Goal: Task Accomplishment & Management: Use online tool/utility

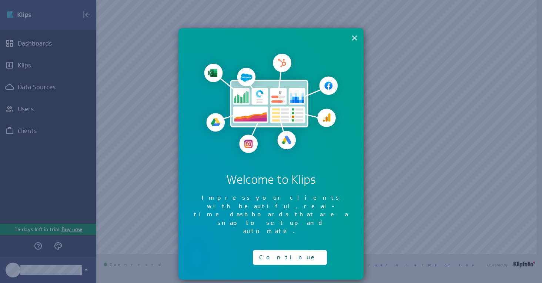
click at [353, 37] on button "×" at bounding box center [354, 37] width 7 height 15
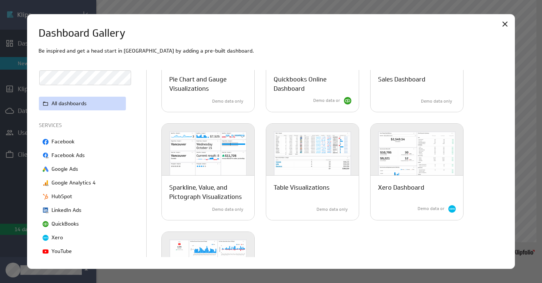
scroll to position [507, 0]
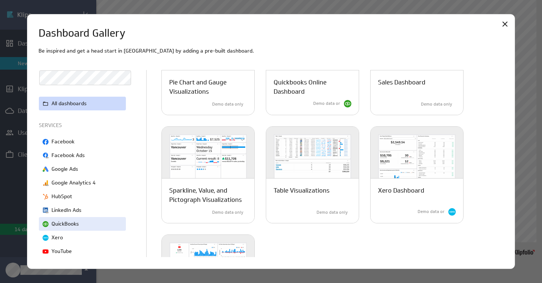
click at [56, 222] on p "QuickBooks" at bounding box center [64, 224] width 27 height 8
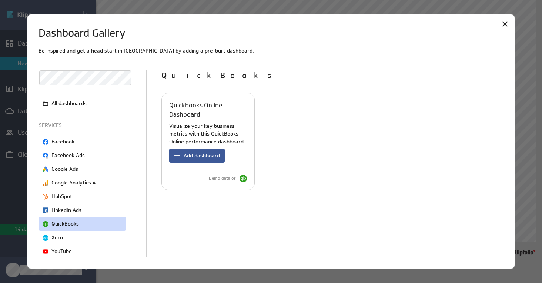
click at [202, 153] on span "Add dashboard" at bounding box center [202, 155] width 36 height 7
click at [199, 155] on span "Add dashboard" at bounding box center [202, 155] width 36 height 7
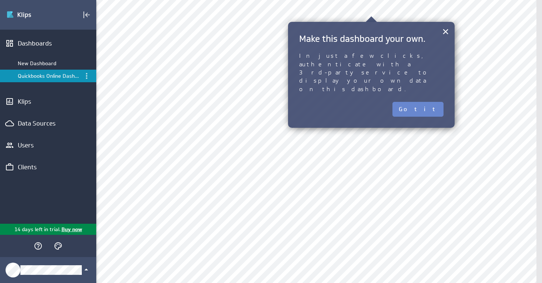
click at [434, 102] on button "Got it" at bounding box center [417, 109] width 51 height 15
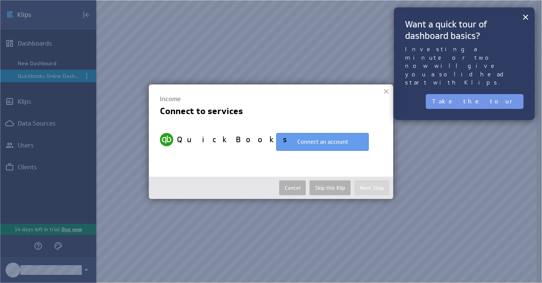
click at [325, 145] on button "Connect an account" at bounding box center [322, 142] width 92 height 18
select select "9f3156a14f9c559389f7ffdf4fc23d14"
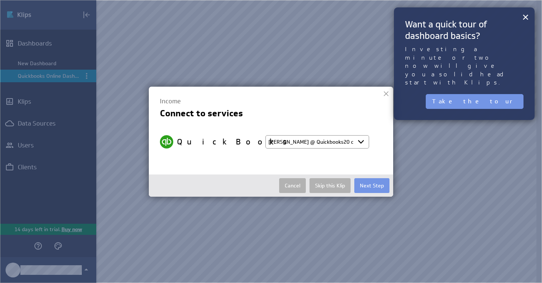
click at [360, 140] on select "Select account Lindsey @ Quickbooks20 created Oct 01, 2025 at 2:25 PM EDT + Con…" at bounding box center [317, 141] width 104 height 13
click at [193, 155] on td "QuickBooks Select account Lindsey @ Quickbooks20 created Oct 01, 2025 at 2:25 P…" at bounding box center [271, 142] width 222 height 28
click at [375, 186] on button "Next Step" at bounding box center [371, 185] width 35 height 15
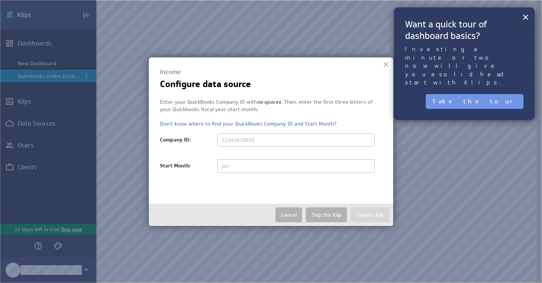
click at [259, 139] on input "text" at bounding box center [295, 139] width 157 height 13
type input "91303572"
drag, startPoint x: 268, startPoint y: 140, endPoint x: 176, endPoint y: 140, distance: 92.1
click at [176, 140] on div "Enter your QuickBooks Company ID with no spaces . Then, enter the first three l…" at bounding box center [271, 125] width 222 height 55
click at [241, 166] on input "text" at bounding box center [295, 165] width 157 height 13
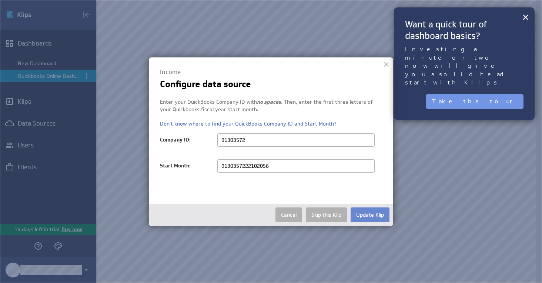
type input "9130357222102056"
click at [364, 211] on button "Update Klip" at bounding box center [369, 214] width 39 height 15
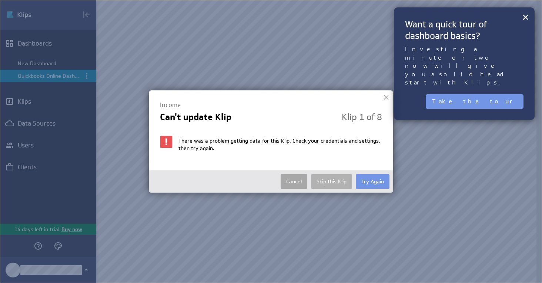
drag, startPoint x: 371, startPoint y: 181, endPoint x: 285, endPoint y: 188, distance: 86.9
click at [285, 188] on td "Cancel Skip this Klip Try Again" at bounding box center [270, 181] width 237 height 15
click at [294, 181] on button "Cancel" at bounding box center [293, 181] width 27 height 15
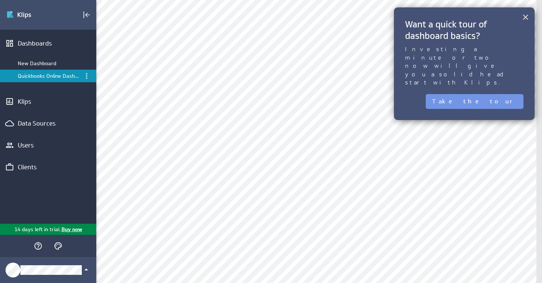
click at [525, 16] on button "×" at bounding box center [525, 17] width 7 height 15
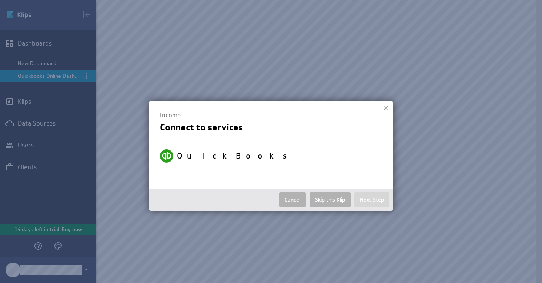
select select "9f3156a14f9c559389f7ffdf4fc23d14"
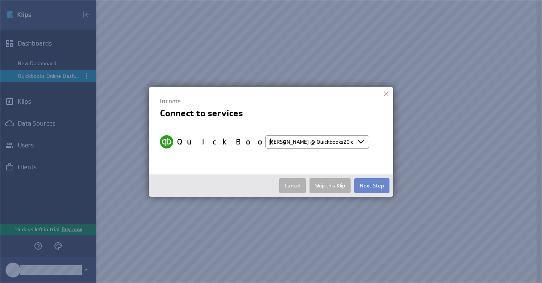
click at [375, 184] on button "Next Step" at bounding box center [371, 185] width 35 height 15
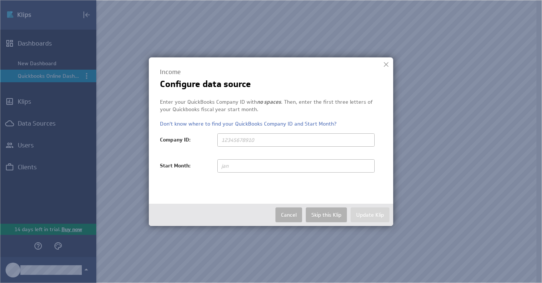
click at [240, 138] on input "text" at bounding box center [295, 139] width 157 height 13
click at [227, 138] on input "text" at bounding box center [295, 139] width 157 height 13
paste input "9130357222102056"
type input "9130357222102056"
click at [228, 166] on input "text" at bounding box center [295, 165] width 157 height 13
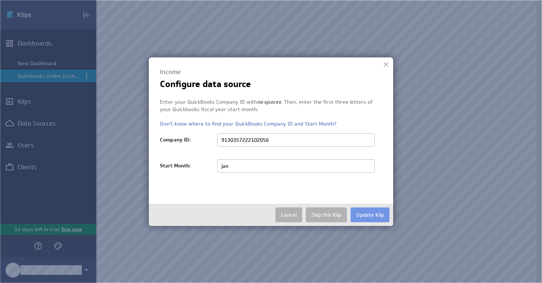
type input "jan"
click at [222, 201] on div "Income Configure data source Enter your QuickBooks Company ID with no spaces . …" at bounding box center [271, 141] width 244 height 168
click at [369, 213] on button "Update Klip" at bounding box center [369, 214] width 39 height 15
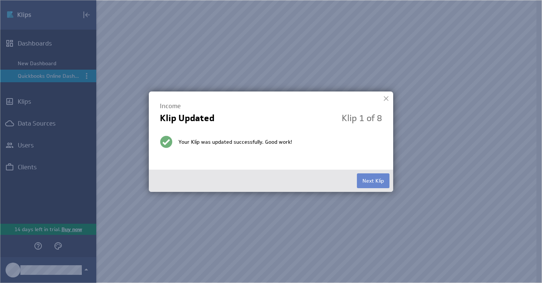
click at [373, 182] on button "Next Klip" at bounding box center [373, 180] width 33 height 15
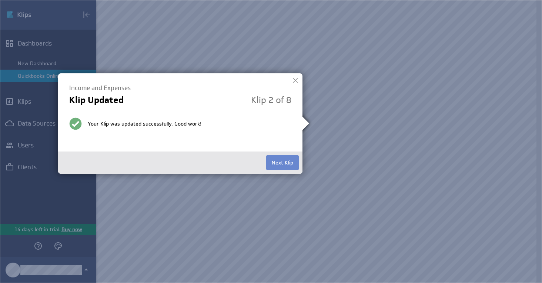
click at [281, 164] on button "Next Klip" at bounding box center [282, 162] width 33 height 15
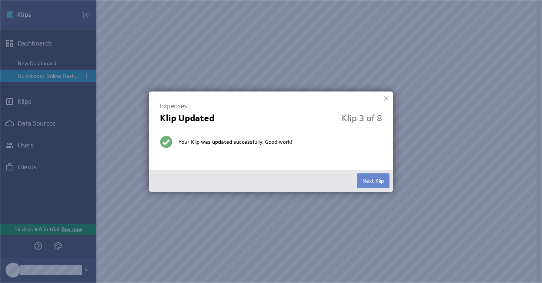
click at [377, 179] on button "Next Klip" at bounding box center [373, 180] width 33 height 15
click at [369, 178] on button "Next Klip" at bounding box center [373, 180] width 33 height 15
click at [376, 176] on button "Next Klip" at bounding box center [373, 180] width 33 height 15
click at [373, 182] on button "Next Klip" at bounding box center [373, 180] width 33 height 15
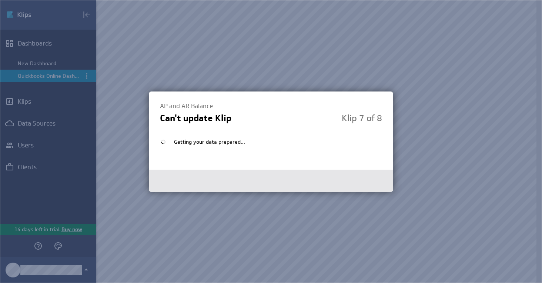
click at [293, 241] on img at bounding box center [271, 141] width 542 height 283
click at [316, 145] on div "Getting your data prepared..." at bounding box center [271, 141] width 222 height 18
click at [280, 131] on div "AP and AR Balance Can't update Klip Klip 7 of 8 Getting your data prepared..." at bounding box center [271, 126] width 222 height 48
click at [419, 90] on img at bounding box center [271, 141] width 542 height 283
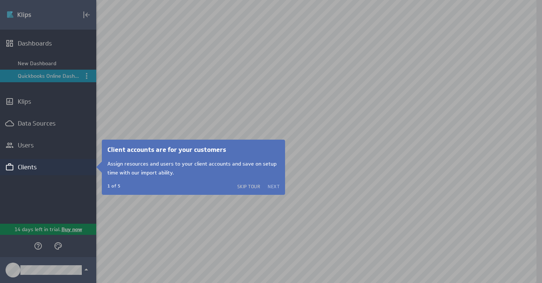
click at [274, 185] on button "Next" at bounding box center [274, 186] width 12 height 6
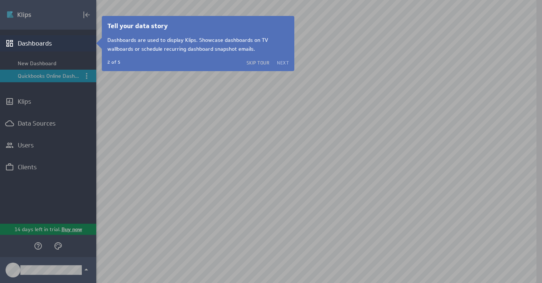
click at [281, 61] on button "Next" at bounding box center [283, 63] width 12 height 6
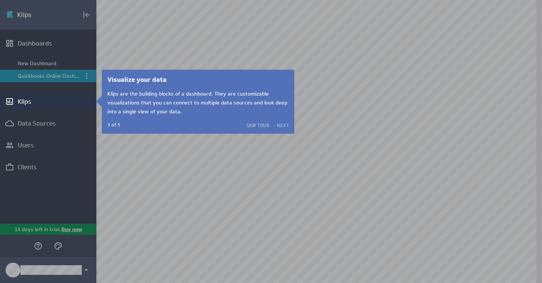
click at [280, 125] on button "Next" at bounding box center [283, 125] width 12 height 6
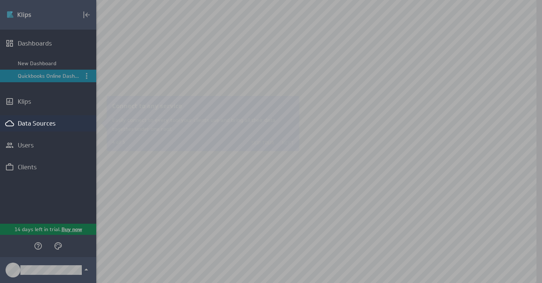
click at [284, 140] on button "Next" at bounding box center [283, 142] width 12 height 6
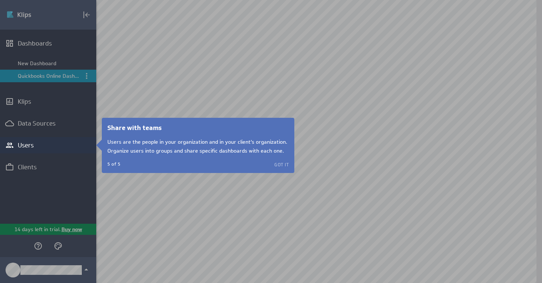
click at [282, 165] on button "Got it" at bounding box center [281, 164] width 14 height 6
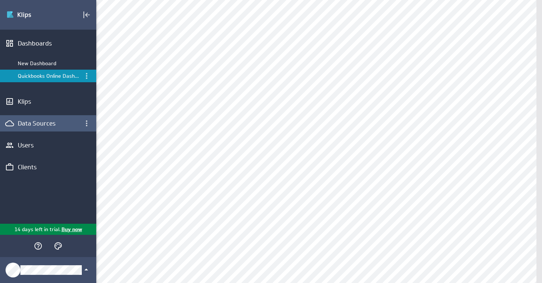
click at [46, 123] on div "Data Sources" at bounding box center [48, 123] width 61 height 8
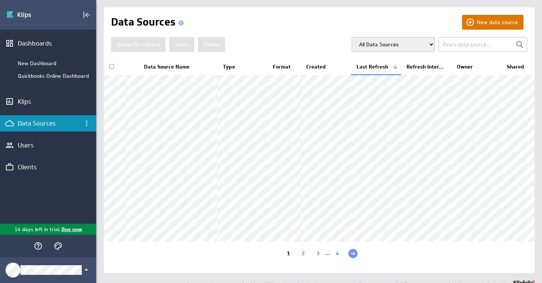
click at [490, 21] on button "New data source" at bounding box center [492, 22] width 61 height 15
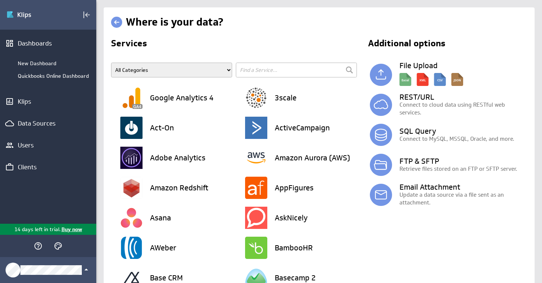
click at [160, 82] on span "All Categories Advertising Cloud Storage Customer Support Data Store E-Mail Cam…" at bounding box center [235, 73] width 249 height 20
click at [159, 77] on select "All Categories Advertising Cloud Storage Customer Support Data Store E-Mail Cam…" at bounding box center [171, 70] width 121 height 15
select select "Finance"
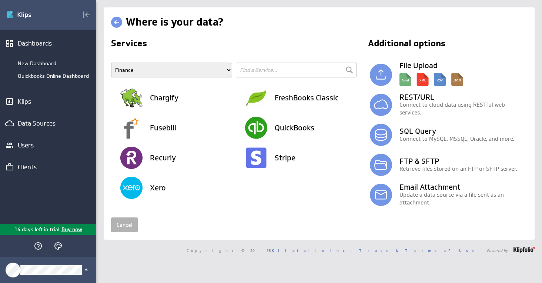
click at [166, 66] on select "All Categories Advertising Cloud Storage Customer Support Data Store E-Mail Cam…" at bounding box center [171, 70] width 121 height 15
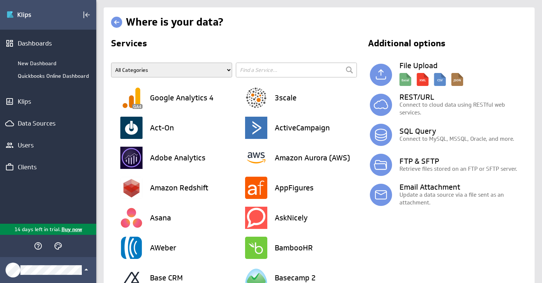
click at [280, 73] on input "text" at bounding box center [296, 70] width 121 height 15
type input "bank"
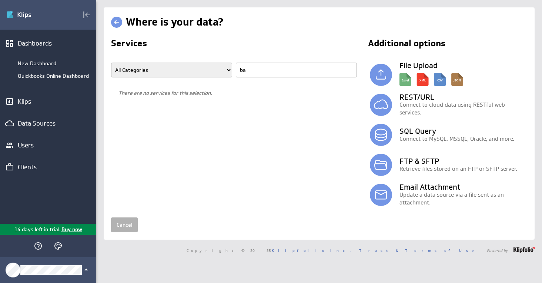
type input "b"
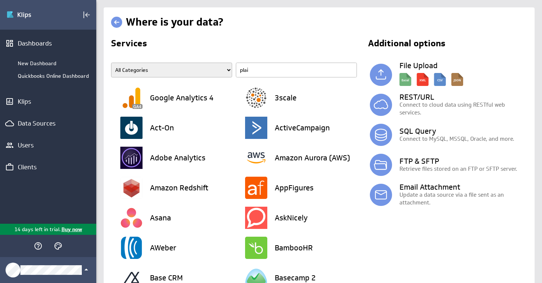
type input "plaid"
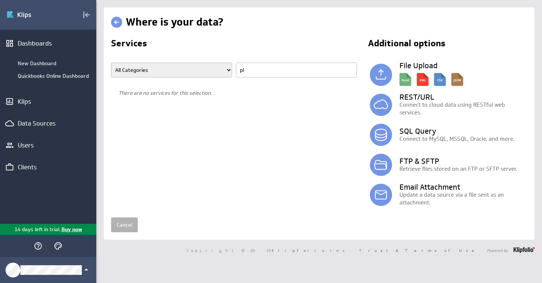
type input "p"
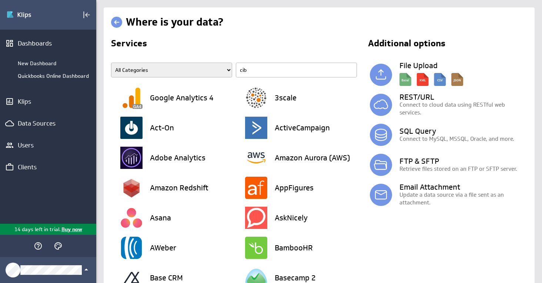
type input "cibc"
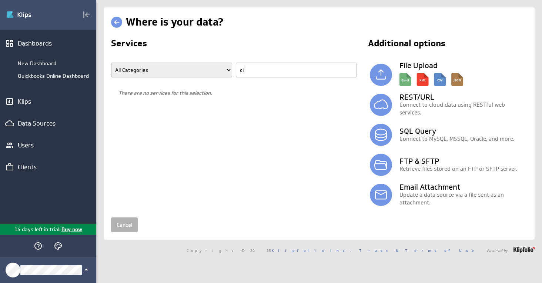
type input "c"
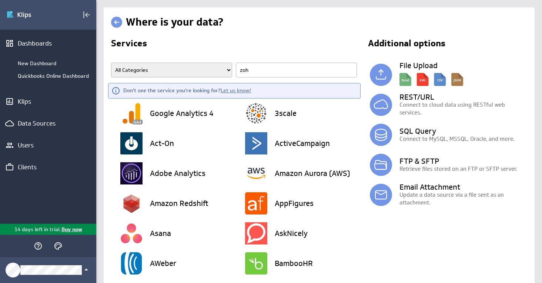
type input "zoho"
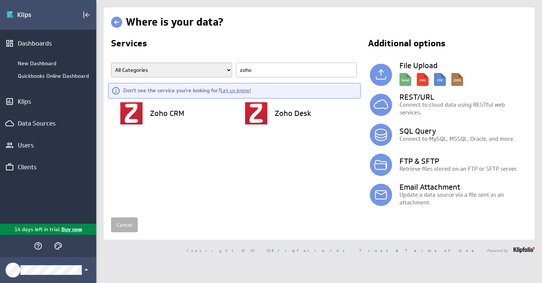
drag, startPoint x: 254, startPoint y: 72, endPoint x: 235, endPoint y: 74, distance: 19.3
click at [236, 74] on input "zoho" at bounding box center [296, 70] width 121 height 15
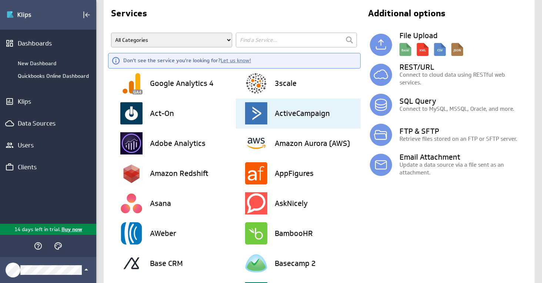
scroll to position [37, 0]
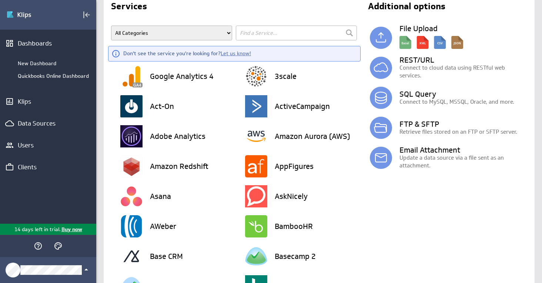
type input "i"
type input "financial-cents"
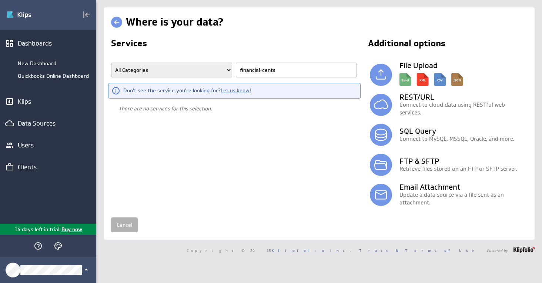
scroll to position [0, 0]
type input "fi"
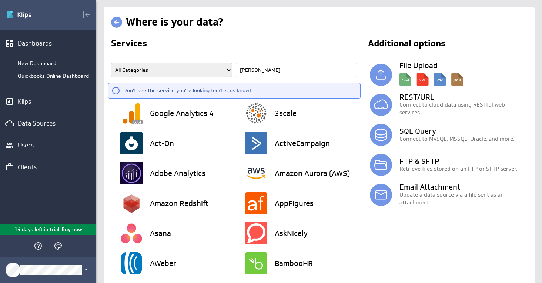
type input "monday"
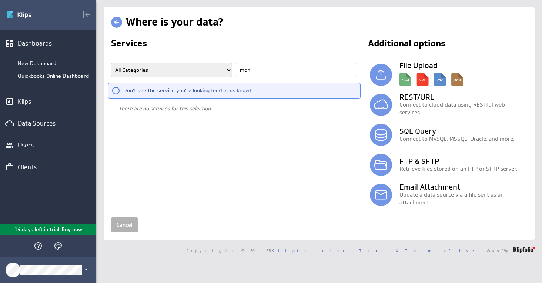
type input "mo"
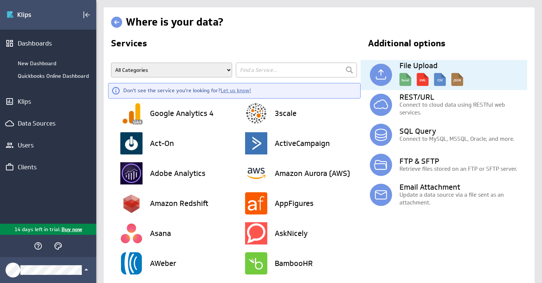
click at [379, 74] on img at bounding box center [381, 75] width 22 height 22
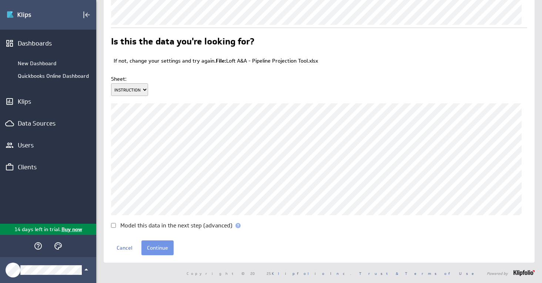
click at [137, 91] on select "INSTRUCTIONS Pipeline Input Hiring Dashboard (Monthly) Revenue Bridge (Monthly)…" at bounding box center [129, 89] width 37 height 13
select select "1"
click at [111, 83] on select "INSTRUCTIONS Pipeline Input Hiring Dashboard (Monthly) Revenue Bridge (Monthly)…" at bounding box center [129, 89] width 37 height 13
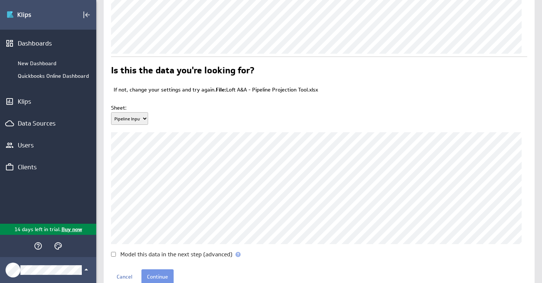
scroll to position [50, 0]
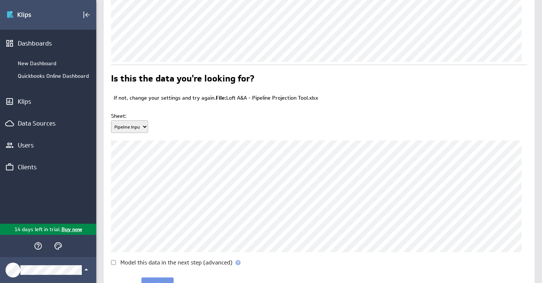
click at [145, 128] on select "INSTRUCTIONS Pipeline Input Hiring Dashboard (Monthly) Revenue Bridge (Monthly)…" at bounding box center [129, 126] width 37 height 13
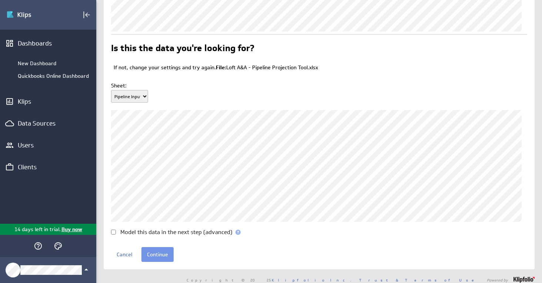
scroll to position [87, 0]
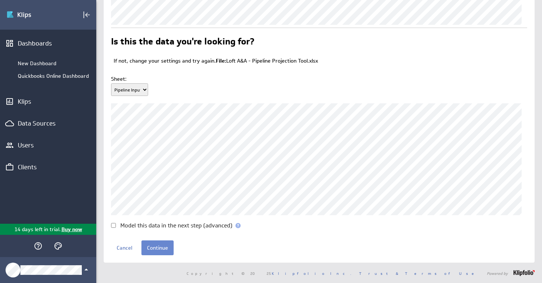
click at [158, 247] on input "Continue" at bounding box center [157, 247] width 32 height 15
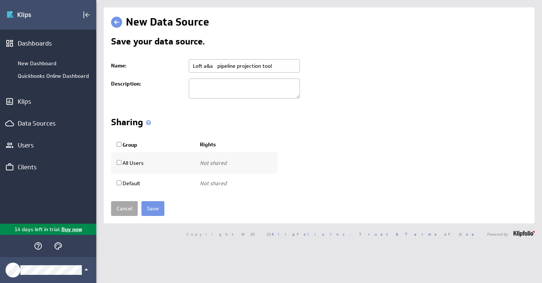
click at [124, 207] on link "Cancel" at bounding box center [124, 208] width 27 height 15
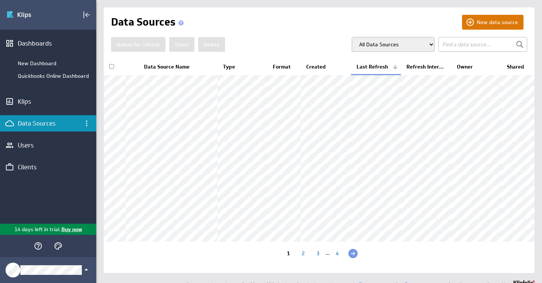
click at [491, 26] on button "New data source" at bounding box center [492, 22] width 61 height 15
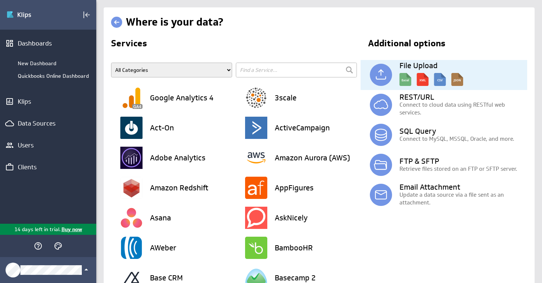
click at [415, 71] on img at bounding box center [431, 77] width 64 height 17
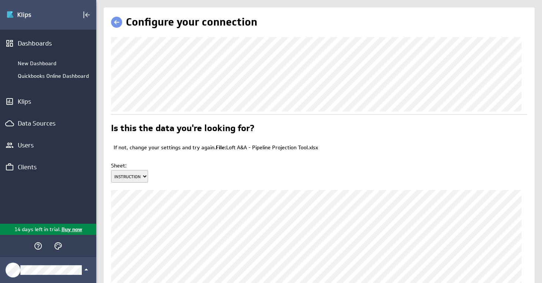
click at [136, 177] on select "INSTRUCTIONS Pipeline Input Hiring Dashboard (Monthly) Revenue Bridge (Monthly)…" at bounding box center [129, 176] width 37 height 13
select select "1"
click at [111, 170] on select "INSTRUCTIONS Pipeline Input Hiring Dashboard (Monthly) Revenue Bridge (Monthly)…" at bounding box center [129, 176] width 37 height 13
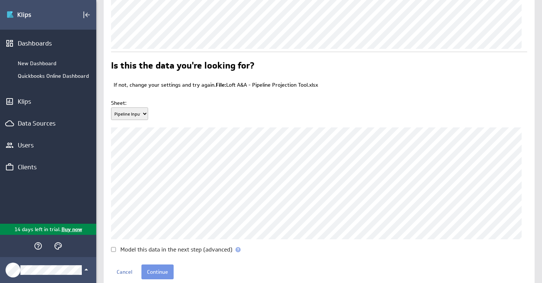
scroll to position [87, 0]
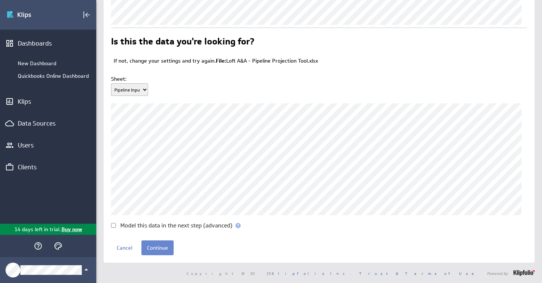
click at [156, 247] on input "Continue" at bounding box center [157, 247] width 32 height 15
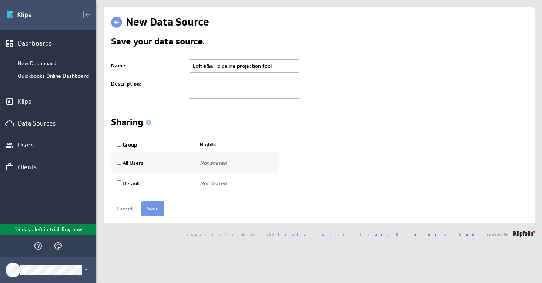
click at [259, 90] on textarea at bounding box center [244, 88] width 111 height 20
type textarea "Pipeline input"
click at [157, 208] on input "Save" at bounding box center [152, 208] width 23 height 15
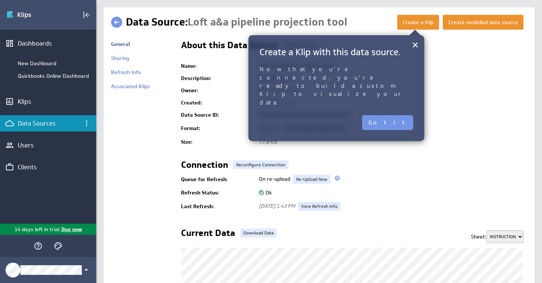
drag, startPoint x: 414, startPoint y: 44, endPoint x: 475, endPoint y: 127, distance: 102.3
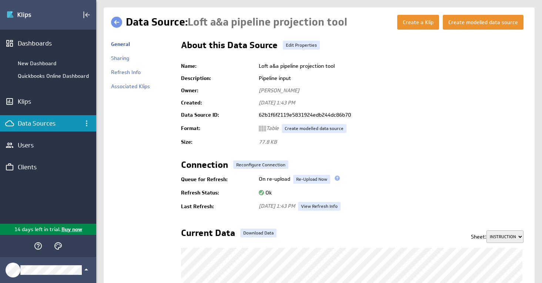
click at [507, 232] on select "INSTRUCTIONS Pipeline Input Hiring Dashboard (Monthly) Revenue Bridge (Monthly)…" at bounding box center [504, 236] width 37 height 13
click at [486, 230] on select "INSTRUCTIONS Pipeline Input Hiring Dashboard (Monthly) Revenue Bridge (Monthly)…" at bounding box center [504, 236] width 37 height 13
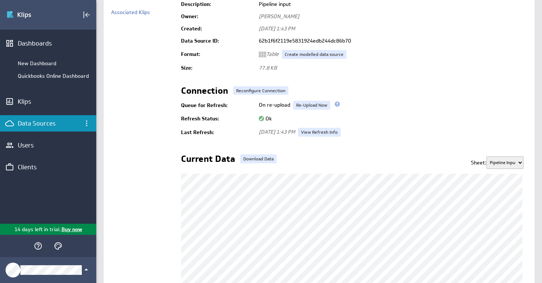
click at [493, 163] on select "INSTRUCTIONS Pipeline Input Hiring Dashboard (Monthly) Revenue Bridge (Monthly)…" at bounding box center [504, 162] width 37 height 13
select select "2"
click at [486, 156] on select "INSTRUCTIONS Pipeline Input Hiring Dashboard (Monthly) Revenue Bridge (Monthly)…" at bounding box center [504, 162] width 37 height 13
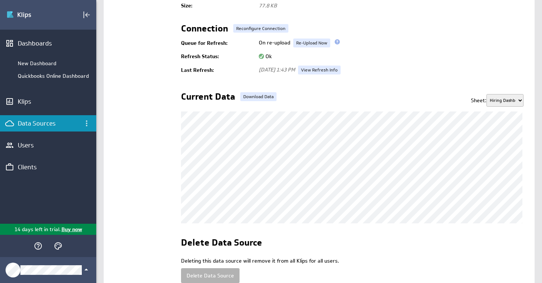
scroll to position [179, 0]
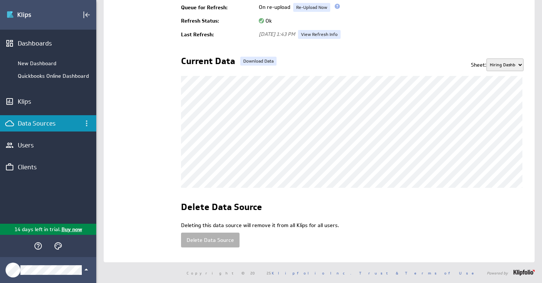
click at [348, 222] on p "Deleting this data source will remove it from all Klips for all users." at bounding box center [354, 225] width 346 height 7
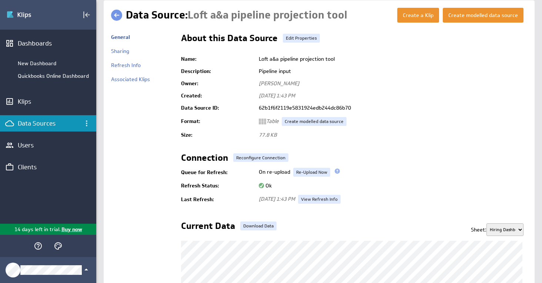
scroll to position [0, 0]
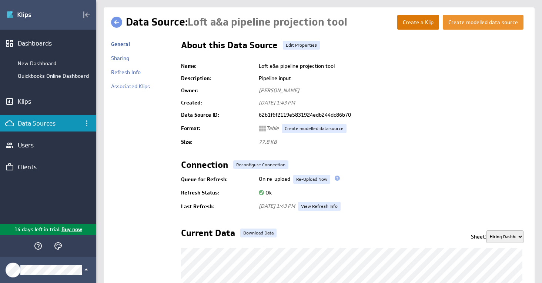
click at [422, 20] on button "Create a Klip" at bounding box center [418, 22] width 42 height 15
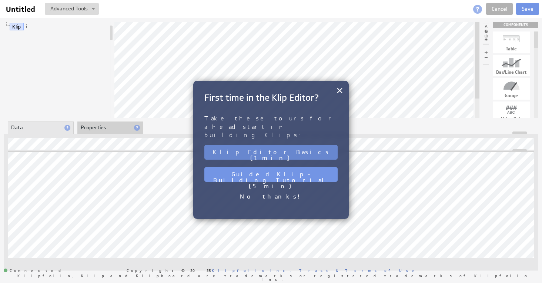
click at [276, 145] on button "Klip Editor Basics (1 min)" at bounding box center [270, 152] width 133 height 15
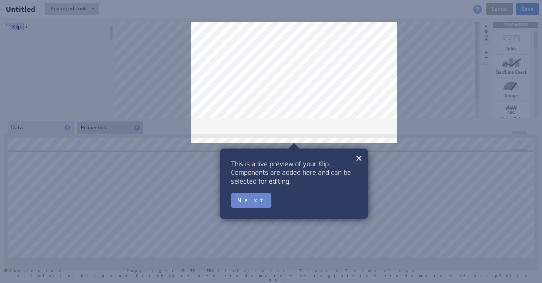
click at [251, 202] on button "Next" at bounding box center [251, 200] width 40 height 15
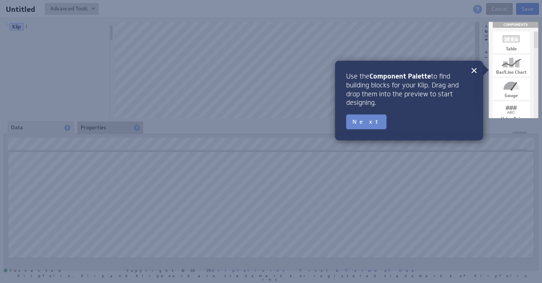
click at [363, 125] on button "Next" at bounding box center [366, 121] width 40 height 15
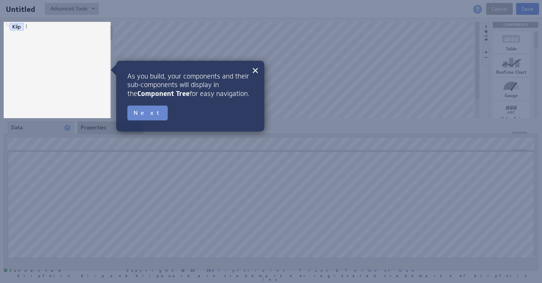
click at [140, 110] on button "Next" at bounding box center [147, 112] width 40 height 15
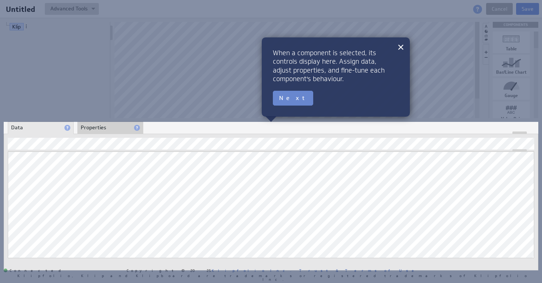
click at [285, 103] on button "Next" at bounding box center [293, 98] width 40 height 15
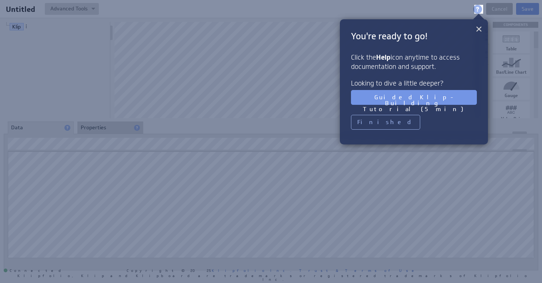
click at [476, 28] on button "×" at bounding box center [478, 28] width 7 height 15
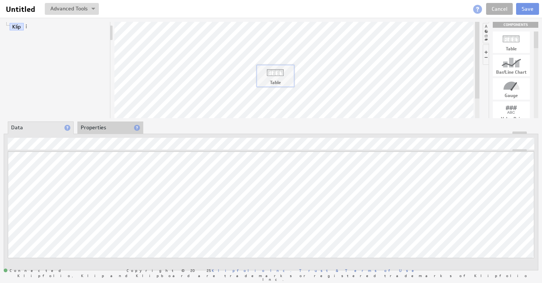
drag, startPoint x: 508, startPoint y: 40, endPoint x: 253, endPoint y: 85, distance: 259.3
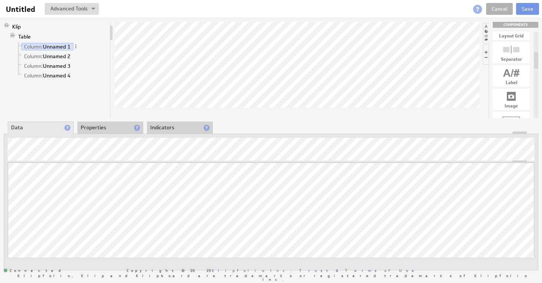
click at [511, 59] on div "Table Bar/Line Chart Gauge Value Pair Layout Grid Separator Label Image User In…" at bounding box center [510, 150] width 43 height 450
click at [515, 88] on div at bounding box center [510, 87] width 37 height 12
drag, startPoint x: 507, startPoint y: 87, endPoint x: 277, endPoint y: 106, distance: 230.6
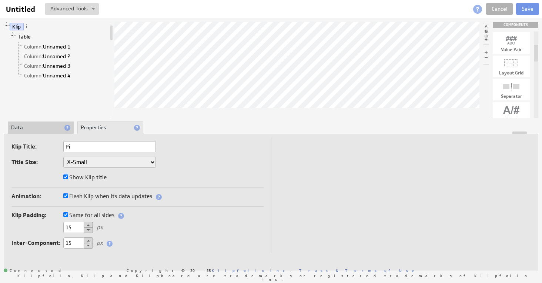
type input "P"
type input "9"
type input "Pipeline Revenue"
click at [87, 165] on select "XX-Small X-Small Small Medium Large X-Large XX-Large" at bounding box center [109, 162] width 92 height 11
select select "medium"
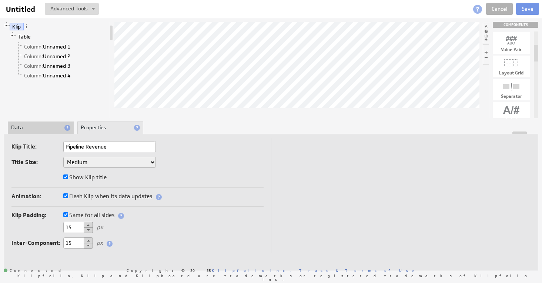
select select "medium"
click at [181, 162] on div "Title Size: XX-Small X-Small Small Medium Large X-Large XX-Large" at bounding box center [137, 163] width 252 height 13
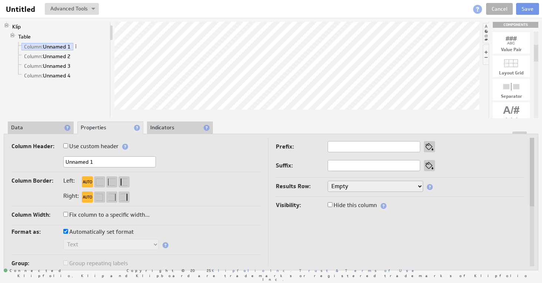
drag, startPoint x: 126, startPoint y: 164, endPoint x: -14, endPoint y: 169, distance: 139.6
click at [0, 169] on html "Help Untitled Untitled View Klip Source Code Alt+U Create New Variable... Manag…" at bounding box center [271, 141] width 542 height 283
type input "Month"
type button "auto"
drag, startPoint x: 93, startPoint y: 161, endPoint x: -6, endPoint y: 159, distance: 99.2
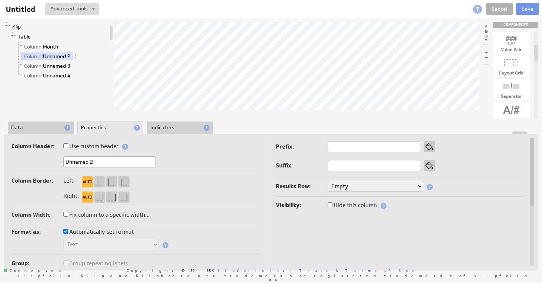
click at [0, 159] on html "Help Untitled Untitled View Klip Source Code Alt+U Create New Variable... Manag…" at bounding box center [271, 141] width 542 height 283
type input "P"
type input "Estimated Pipeline"
click at [211, 155] on div "Column Header: Use custom header Estimated Pipeline Header component added to t…" at bounding box center [135, 156] width 249 height 31
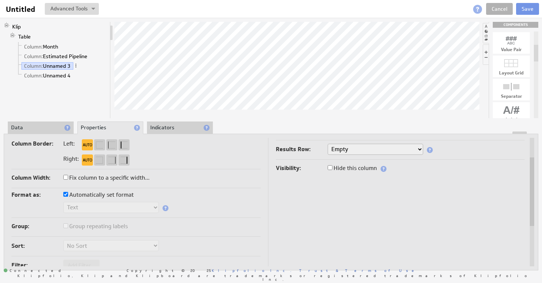
click at [329, 168] on input "Hide this column" at bounding box center [329, 167] width 5 height 5
checkbox input "true"
click at [331, 168] on input "Hide this column" at bounding box center [329, 167] width 5 height 5
checkbox input "true"
click at [36, 96] on div "Klip Table Column: Month Column: Estimated Pipeline Column: Unnamed 3 Column: U…" at bounding box center [57, 70] width 107 height 96
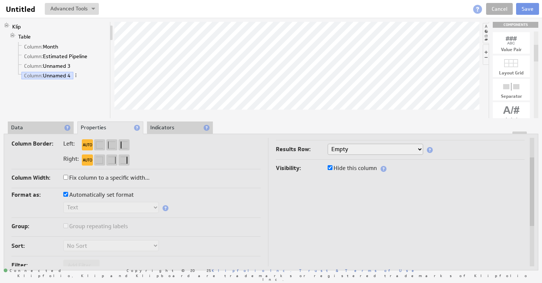
click at [20, 129] on li "Data" at bounding box center [41, 127] width 66 height 13
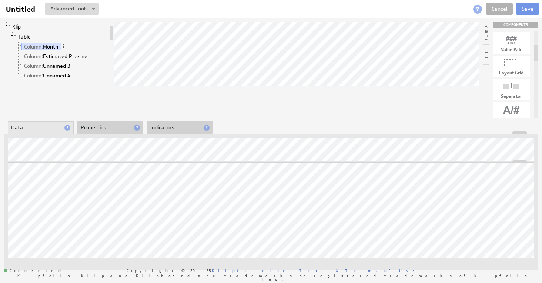
click at [217, 70] on div "Klip Table Column: Month Column: Estimated Pipeline Column: Unnamed 3 Column: U…" at bounding box center [271, 146] width 542 height 256
click at [219, 82] on div "Klip Table Column: Month Column: Estimated Pipeline Column: Unnamed 3 Column: U…" at bounding box center [271, 146] width 542 height 256
drag, startPoint x: 219, startPoint y: 104, endPoint x: 227, endPoint y: 104, distance: 7.8
click at [227, 104] on div at bounding box center [296, 70] width 365 height 96
click at [173, 162] on div "Updating... Select a Function ARRAY DATE SELECT SLICE SUM Data Manipulation Log…" at bounding box center [271, 220] width 526 height 117
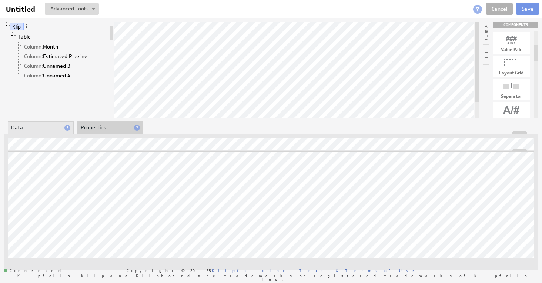
click at [93, 126] on li "Properties" at bounding box center [110, 127] width 66 height 13
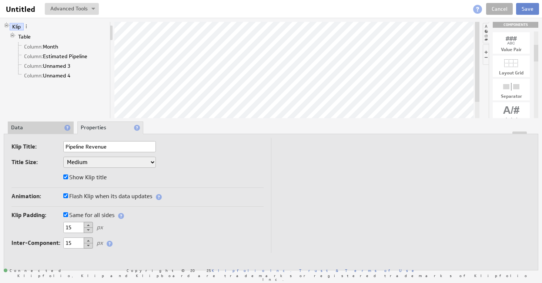
click at [528, 9] on button "Save" at bounding box center [527, 9] width 23 height 12
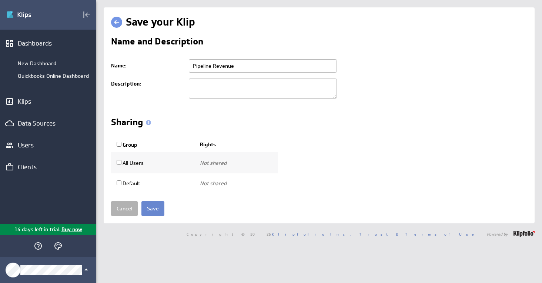
click at [157, 211] on input "Save" at bounding box center [152, 208] width 23 height 15
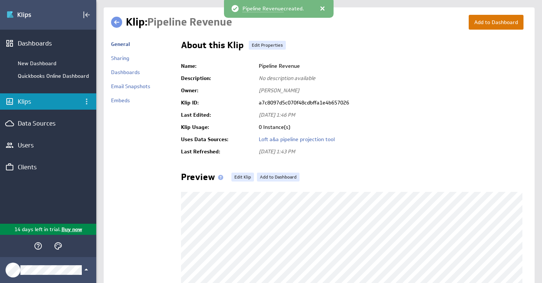
click at [481, 22] on button "Add to Dashboard" at bounding box center [495, 22] width 55 height 15
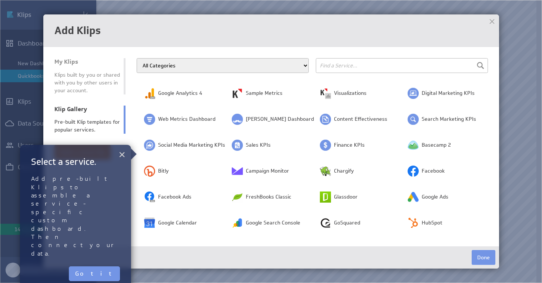
click at [123, 151] on button "×" at bounding box center [121, 154] width 7 height 15
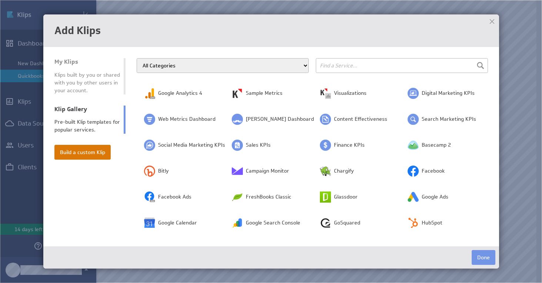
click at [97, 152] on button "Build a custom Klip" at bounding box center [82, 152] width 56 height 15
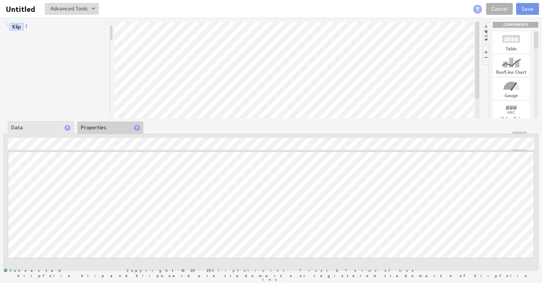
click at [510, 42] on div at bounding box center [510, 39] width 37 height 12
drag, startPoint x: 510, startPoint y: 45, endPoint x: 291, endPoint y: 75, distance: 221.1
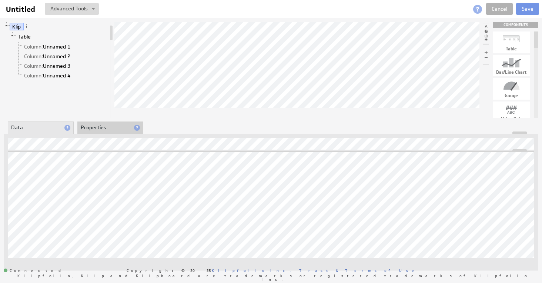
click at [106, 125] on li "Properties" at bounding box center [110, 127] width 66 height 13
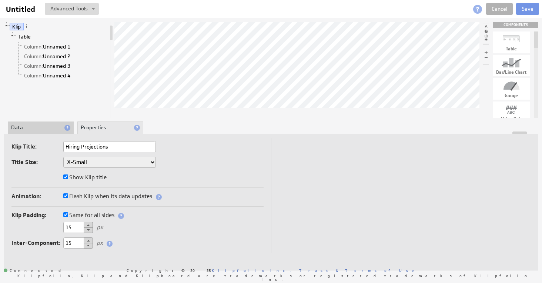
type input "Hiring Projections"
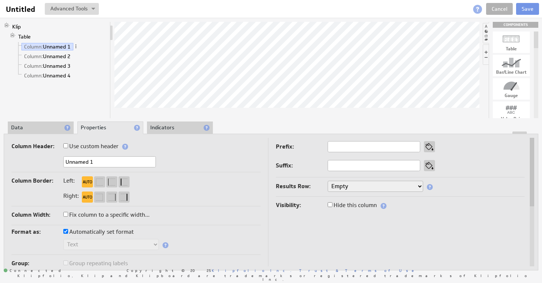
drag, startPoint x: 102, startPoint y: 162, endPoint x: 6, endPoint y: 172, distance: 97.5
click at [6, 172] on div "Column Header: Use custom header Unnamed 1 Header component added to the compon…" at bounding box center [271, 202] width 534 height 137
click at [47, 123] on li "Data" at bounding box center [41, 127] width 66 height 13
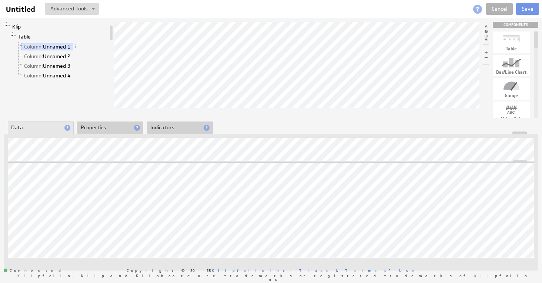
click at [107, 127] on li "Properties" at bounding box center [110, 127] width 66 height 13
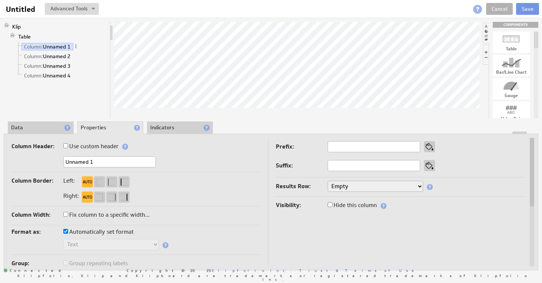
drag, startPoint x: 111, startPoint y: 161, endPoint x: -50, endPoint y: 164, distance: 161.0
click at [0, 164] on html "Help Untitled Untitled View Klip Source Code Alt+U Create New Variable... Manag…" at bounding box center [271, 141] width 542 height 283
type input "Month"
drag, startPoint x: 114, startPoint y: 159, endPoint x: 61, endPoint y: 162, distance: 53.7
click at [61, 162] on div "Unnamed 2" at bounding box center [135, 162] width 249 height 12
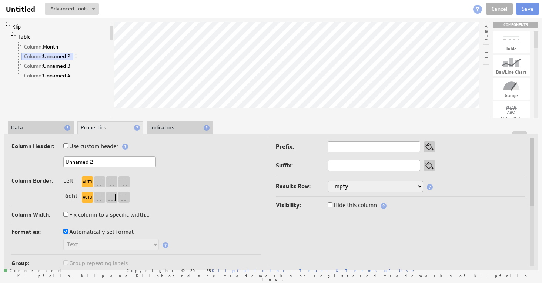
click at [41, 124] on li "Data" at bounding box center [41, 127] width 66 height 13
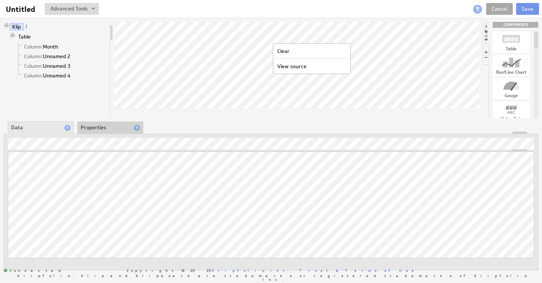
click at [495, 10] on link "Cancel" at bounding box center [499, 9] width 27 height 12
click at [495, 9] on link "Cancel" at bounding box center [499, 9] width 27 height 12
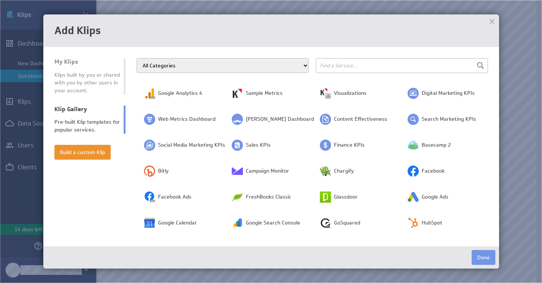
click at [212, 63] on select "All Categories Advertising Cloud Storage Customer Support Dashboard Gallery Dat…" at bounding box center [223, 65] width 172 height 15
select select "finance"
click at [137, 58] on select "All Categories Advertising Cloud Storage Customer Support Dashboard Gallery Dat…" at bounding box center [223, 65] width 172 height 15
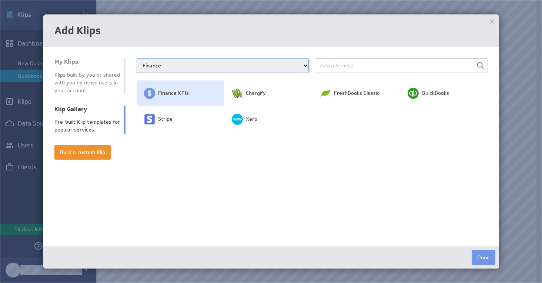
click at [183, 92] on span "Finance KPIs" at bounding box center [173, 93] width 31 height 7
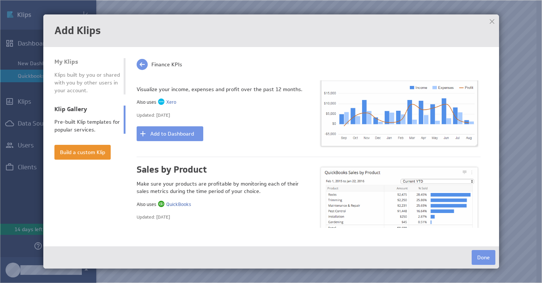
scroll to position [629, 0]
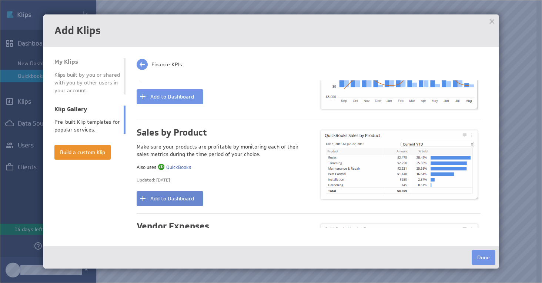
click at [177, 193] on button "Add to Dashboard" at bounding box center [170, 198] width 67 height 15
click at [491, 23] on div at bounding box center [491, 21] width 11 height 11
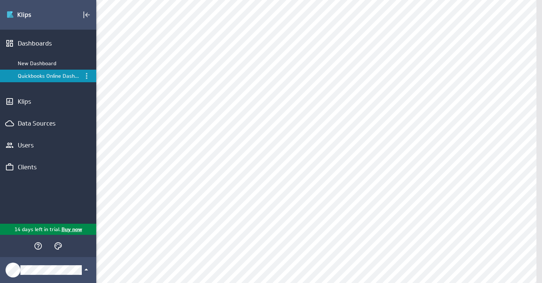
select select "9f3156a14f9c559389f7ffdf4fc23d14"
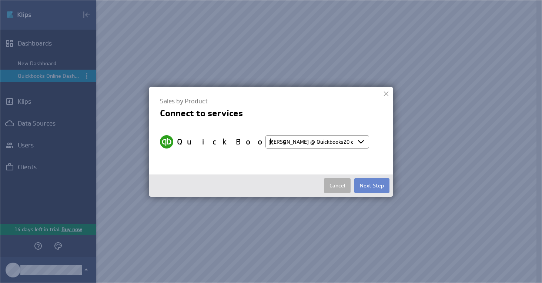
click at [367, 184] on button "Next Step" at bounding box center [371, 185] width 35 height 15
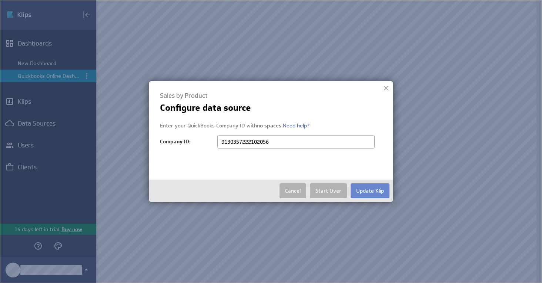
click at [375, 190] on button "Update Klip" at bounding box center [369, 190] width 39 height 15
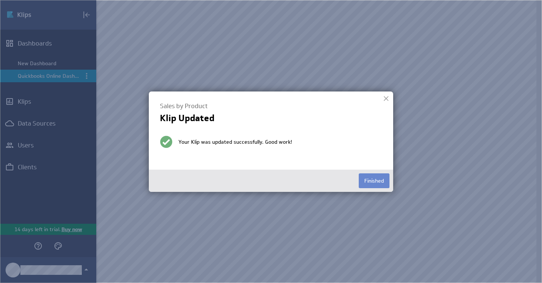
click at [373, 180] on button "Finished" at bounding box center [374, 180] width 31 height 15
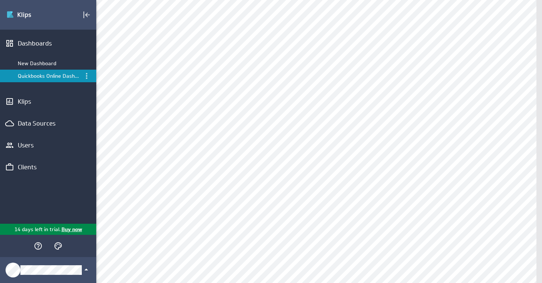
scroll to position [0, 0]
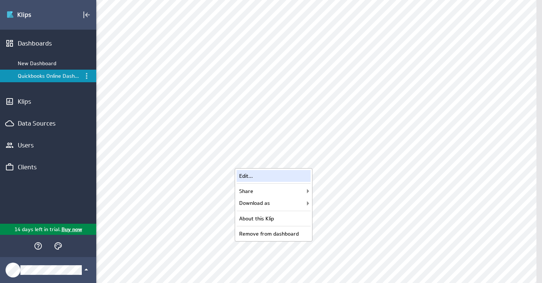
click at [265, 176] on div "Edit..." at bounding box center [273, 176] width 74 height 12
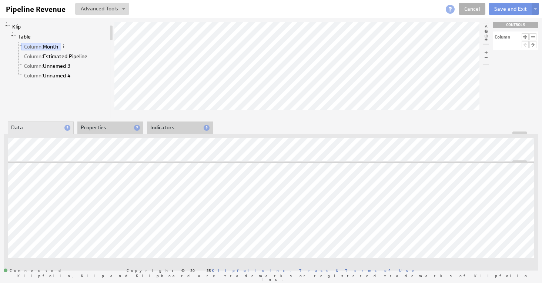
click at [108, 129] on li "Properties" at bounding box center [110, 127] width 66 height 13
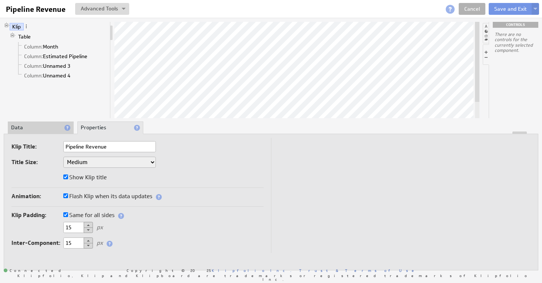
click at [93, 162] on select "XX-Small X-Small Small Medium Large X-Large XX-Large" at bounding box center [109, 162] width 92 height 11
select select "x-small"
click at [517, 9] on button "Save and Exit" at bounding box center [510, 9] width 44 height 12
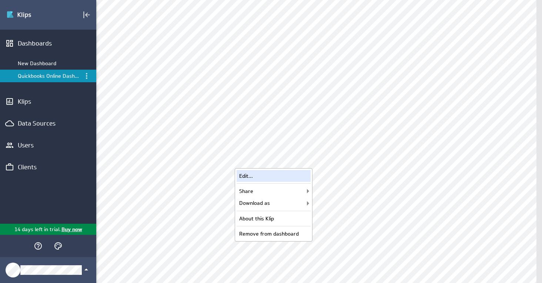
click at [256, 172] on div "Edit..." at bounding box center [273, 176] width 74 height 12
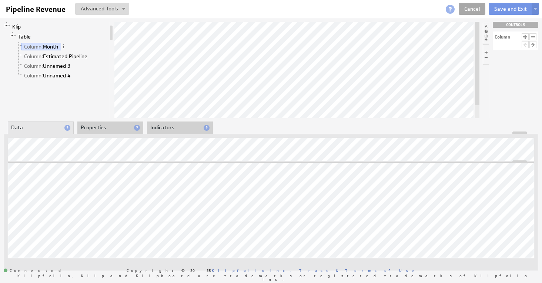
click at [475, 8] on link "Cancel" at bounding box center [471, 9] width 27 height 12
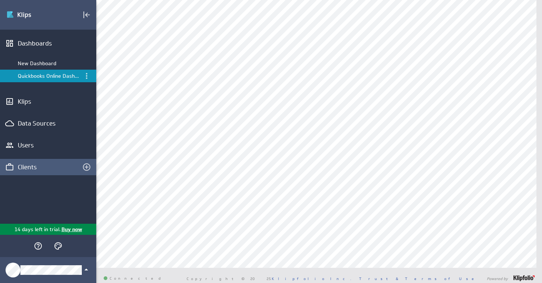
scroll to position [639, 0]
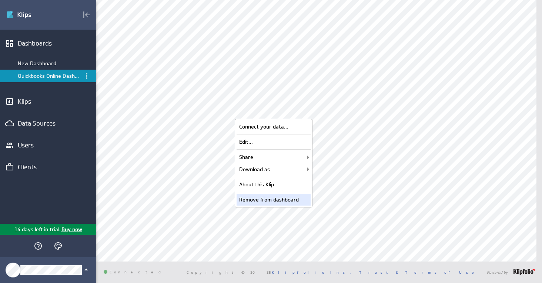
click at [262, 199] on div "Remove from dashboard" at bounding box center [273, 200] width 74 height 12
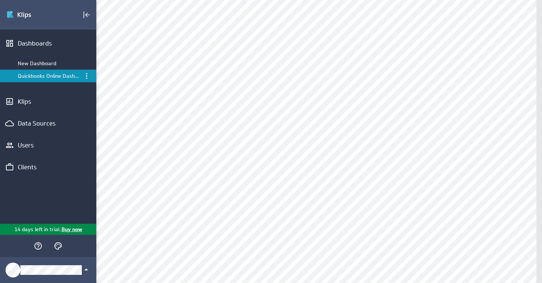
scroll to position [0, 0]
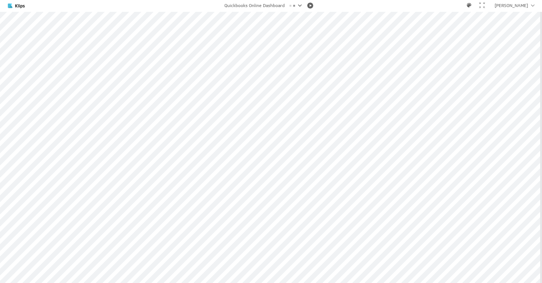
click at [298, 5] on div at bounding box center [300, 5] width 4 height 3
click at [217, 27] on div "New Dashboard" at bounding box center [244, 29] width 111 height 12
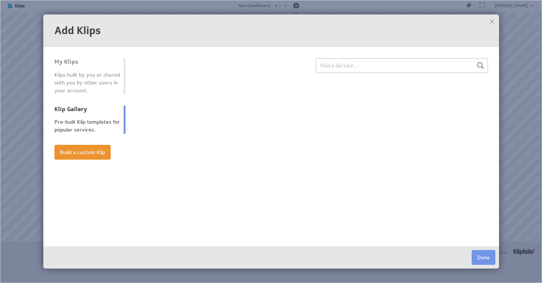
select select "finance"
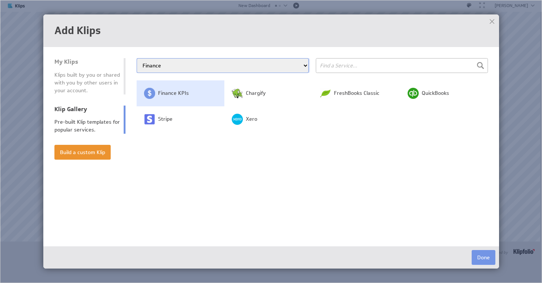
click at [159, 96] on span "Finance KPIs" at bounding box center [173, 93] width 31 height 7
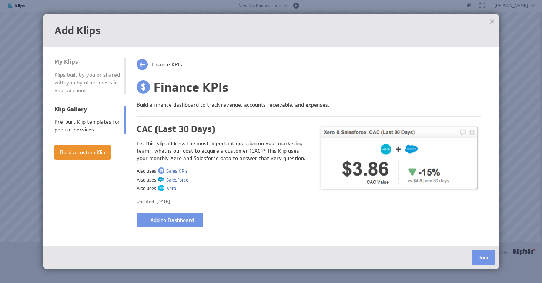
click at [492, 21] on div at bounding box center [491, 21] width 11 height 11
click at [84, 154] on button "Build a custom Klip" at bounding box center [82, 152] width 56 height 15
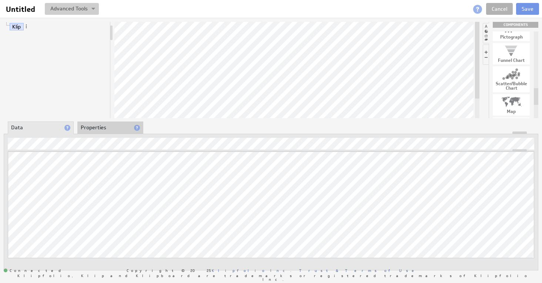
click at [86, 11] on button at bounding box center [72, 9] width 54 height 12
click at [22, 125] on li "Data" at bounding box center [41, 127] width 66 height 13
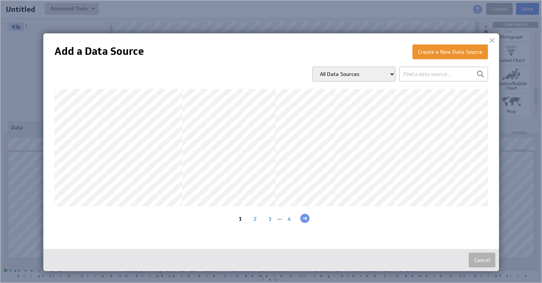
scroll to position [112, 0]
click at [251, 218] on div "2" at bounding box center [255, 218] width 15 height 7
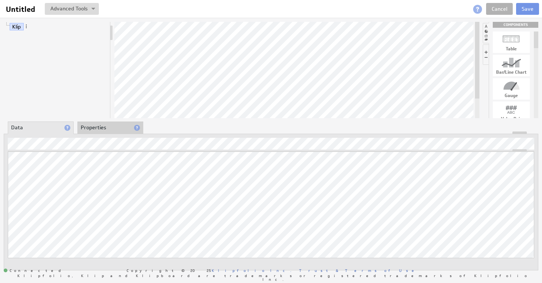
click at [517, 44] on div at bounding box center [510, 39] width 37 height 12
drag, startPoint x: 510, startPoint y: 40, endPoint x: 316, endPoint y: 61, distance: 195.1
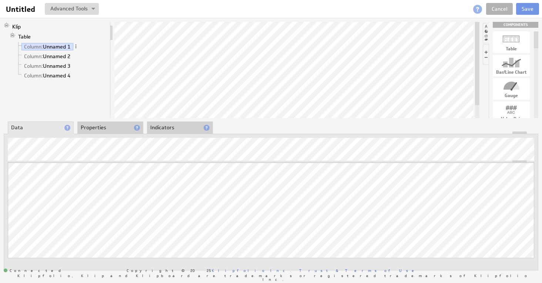
click at [263, 73] on div "Klip Table Column: Unnamed 1 Column: Unnamed 2 Column: Unnamed 3 Column: Unname…" at bounding box center [271, 146] width 542 height 256
click at [100, 124] on li "Properties" at bounding box center [110, 127] width 66 height 13
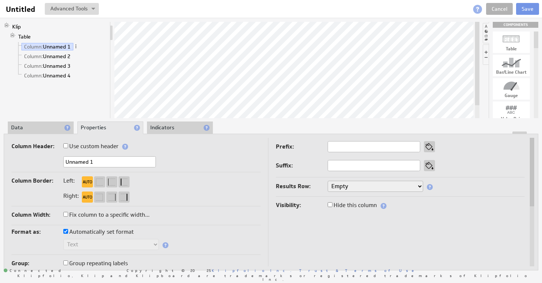
click at [38, 125] on li "Data" at bounding box center [41, 127] width 66 height 13
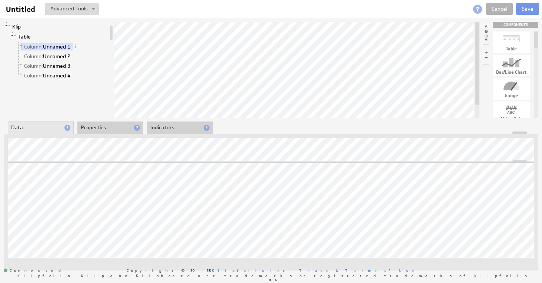
click at [172, 133] on div at bounding box center [271, 132] width 534 height 3
click at [170, 124] on li "Indicators" at bounding box center [180, 127] width 66 height 13
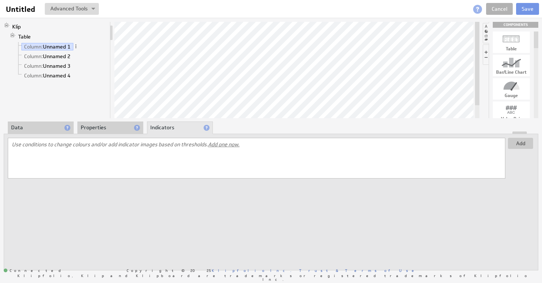
click at [45, 125] on li "Data" at bounding box center [41, 127] width 66 height 13
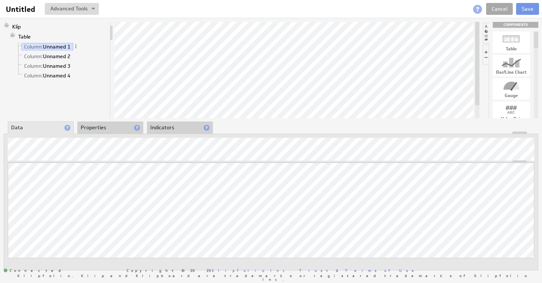
click at [495, 11] on link "Cancel" at bounding box center [499, 9] width 27 height 12
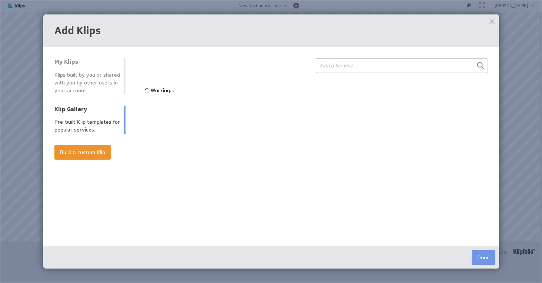
select select "finance"
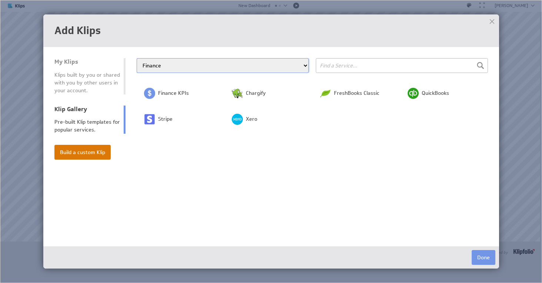
click at [89, 151] on button "Build a custom Klip" at bounding box center [82, 152] width 56 height 15
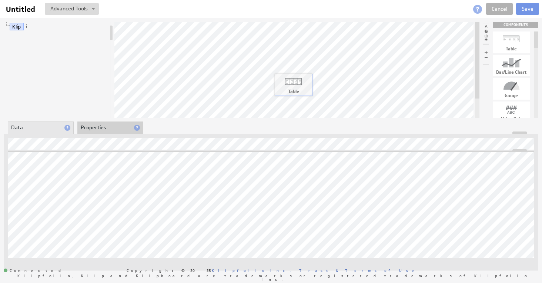
drag, startPoint x: 511, startPoint y: 44, endPoint x: 293, endPoint y: 86, distance: 222.0
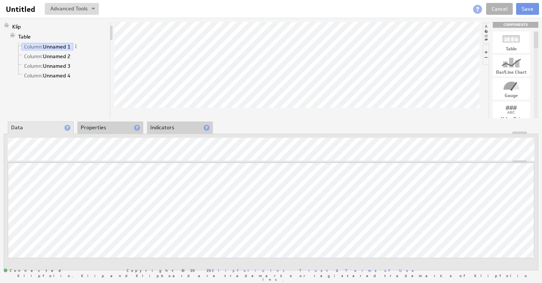
click at [115, 127] on li "Properties" at bounding box center [110, 127] width 66 height 13
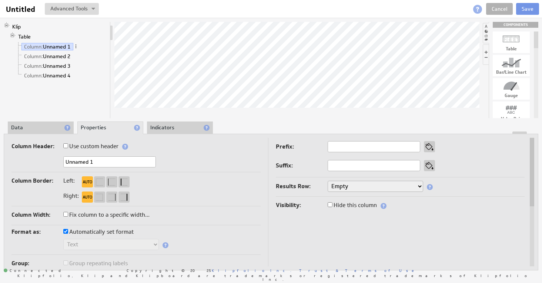
drag, startPoint x: 101, startPoint y: 161, endPoint x: -14, endPoint y: 159, distance: 115.1
click at [0, 159] on html "Help Untitled Untitled View Klip Source Code Alt+U Create New Variable... Manag…" at bounding box center [271, 141] width 542 height 283
type input "Customer"
drag, startPoint x: 96, startPoint y: 164, endPoint x: -2, endPoint y: 171, distance: 98.3
click at [0, 171] on html "Help Untitled Untitled View Klip Source Code Alt+U Create New Variable... Manag…" at bounding box center [271, 141] width 542 height 283
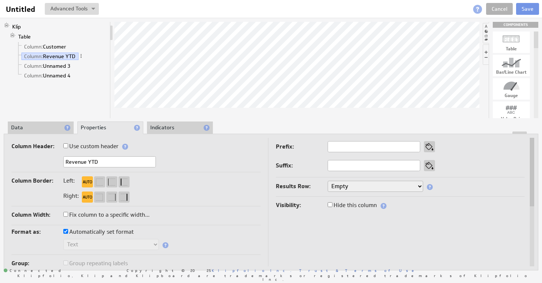
type input "Revenue YTD"
click at [507, 9] on link "Cancel" at bounding box center [499, 9] width 27 height 12
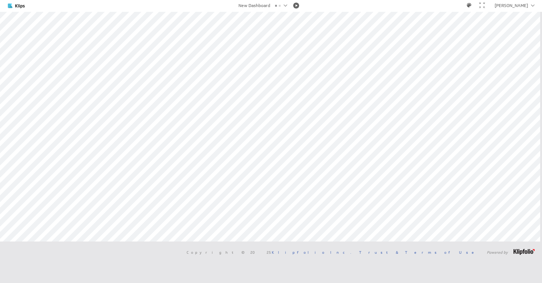
click at [22, 7] on img at bounding box center [25, 6] width 36 height 8
click at [519, 6] on div "[PERSON_NAME]" at bounding box center [510, 5] width 33 height 4
click at [516, 17] on div "Account" at bounding box center [519, 17] width 37 height 12
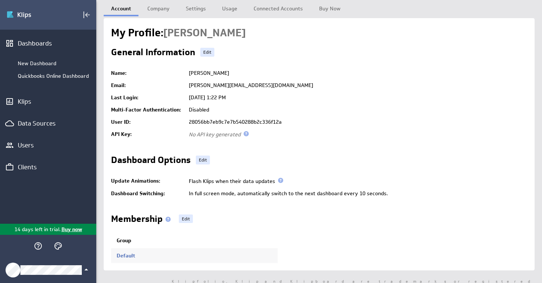
click at [44, 275] on div "Klipfolio Account" at bounding box center [48, 270] width 96 height 26
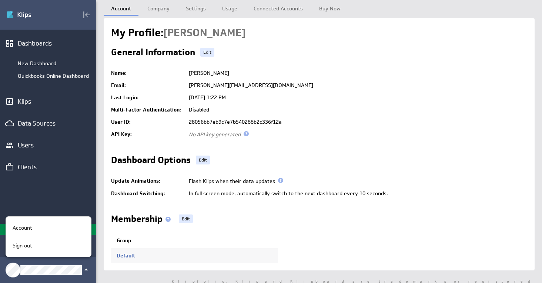
click at [81, 188] on div at bounding box center [271, 141] width 542 height 283
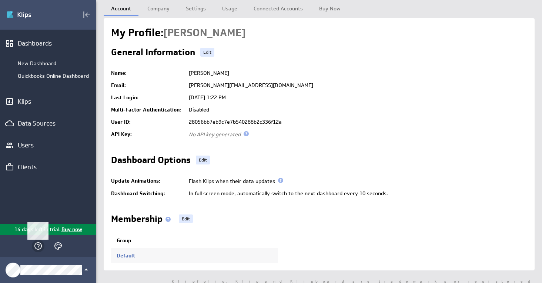
click at [38, 247] on icon "Main Menu" at bounding box center [37, 245] width 7 height 7
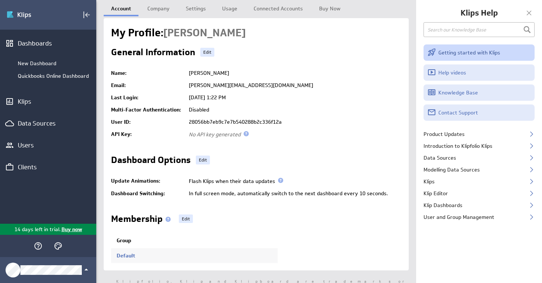
click at [460, 55] on link "Getting started with Klips" at bounding box center [478, 52] width 111 height 16
click at [528, 12] on div at bounding box center [528, 12] width 11 height 11
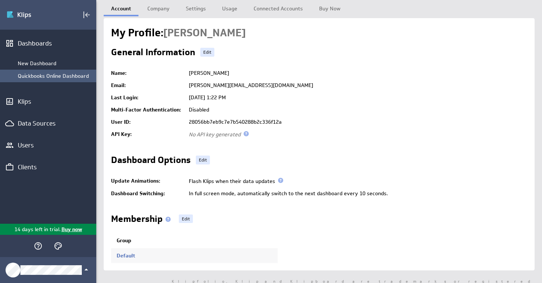
click at [46, 75] on div "Quickbooks Online Dashboard" at bounding box center [55, 76] width 75 height 7
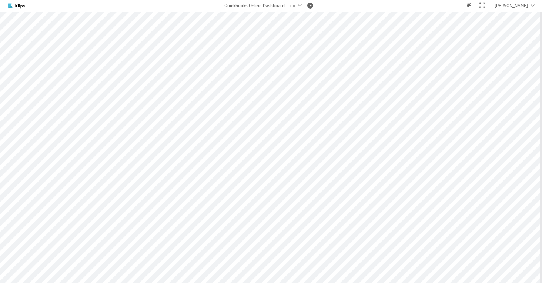
click at [14, 9] on img at bounding box center [25, 6] width 36 height 8
click at [300, 3] on div "Quickbooks Online Dashboard" at bounding box center [271, 4] width 542 height 8
click at [300, 4] on div at bounding box center [300, 5] width 4 height 4
click at [242, 28] on div "New Dashboard" at bounding box center [244, 29] width 111 height 12
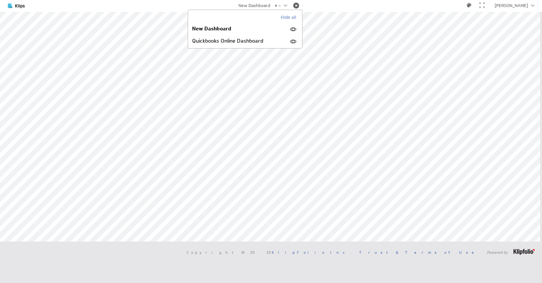
click at [176, 248] on div "Connected Copyright © 2025 Klipfolio Inc. Trust & Terms of Use Powered by" at bounding box center [271, 251] width 542 height 21
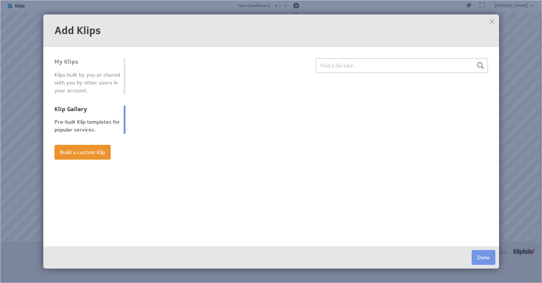
select select "finance"
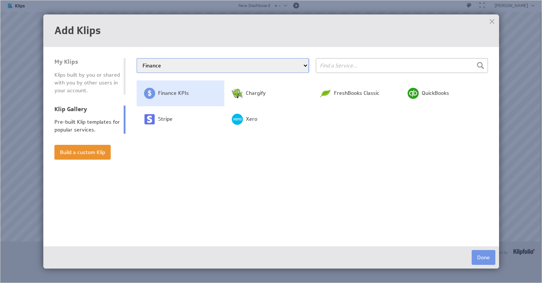
click at [166, 95] on span "Finance KPIs" at bounding box center [173, 93] width 31 height 7
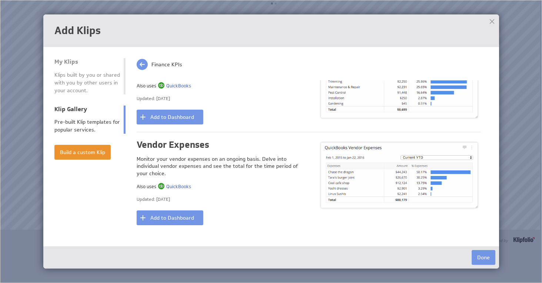
scroll to position [711, 0]
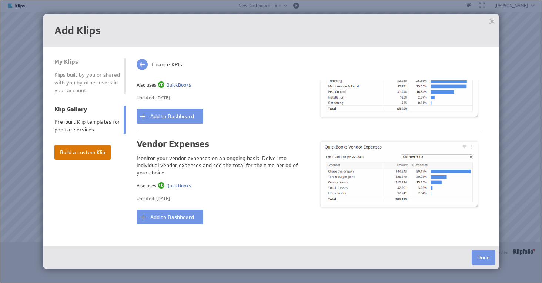
click at [95, 152] on button "Build a custom Klip" at bounding box center [82, 152] width 56 height 15
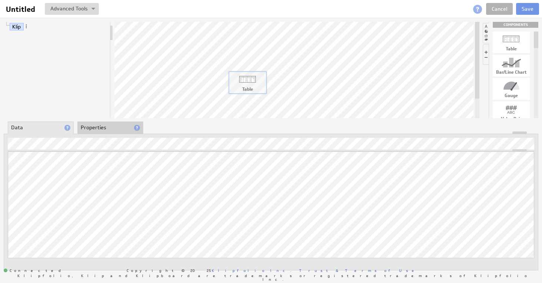
drag, startPoint x: 511, startPoint y: 36, endPoint x: 298, endPoint y: 64, distance: 215.0
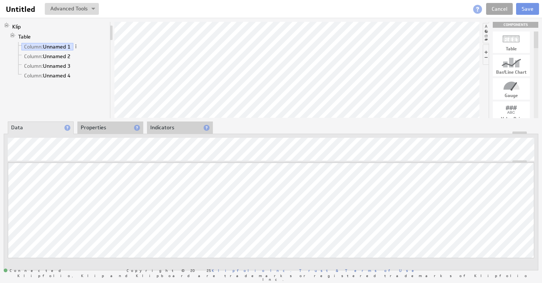
click at [504, 7] on link "Cancel" at bounding box center [499, 9] width 27 height 12
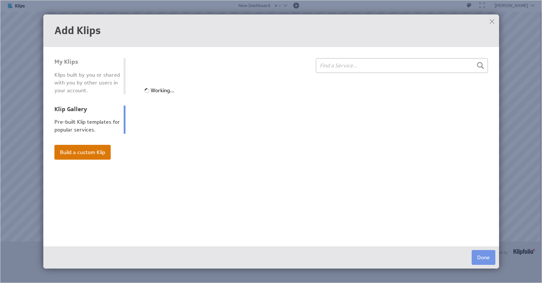
select select "finance"
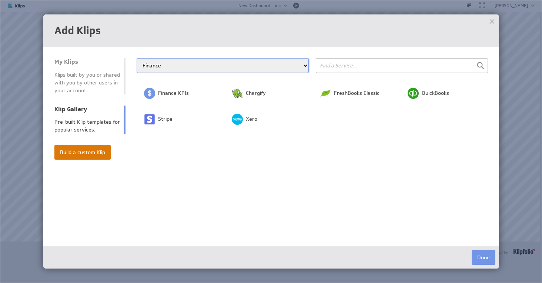
click at [83, 152] on button "Build a custom Klip" at bounding box center [82, 152] width 56 height 15
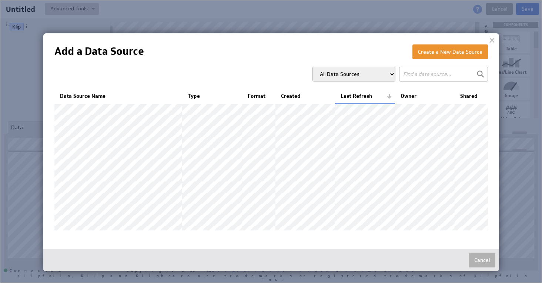
click at [448, 73] on input "text" at bounding box center [443, 74] width 89 height 15
type input "revenue"
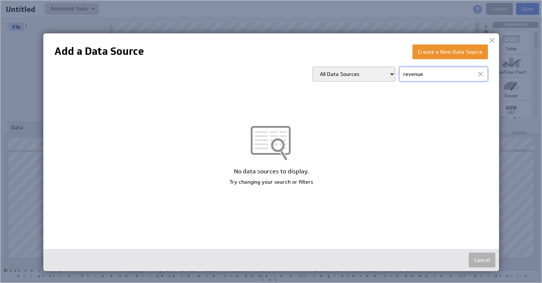
click at [482, 73] on div at bounding box center [480, 73] width 11 height 11
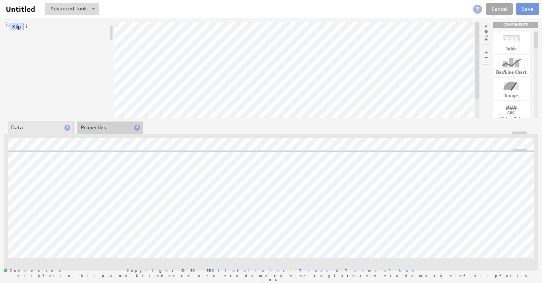
click at [497, 9] on link "Cancel" at bounding box center [499, 9] width 27 height 12
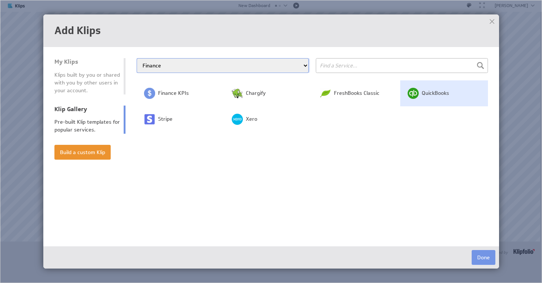
click at [411, 92] on img at bounding box center [412, 93] width 11 height 11
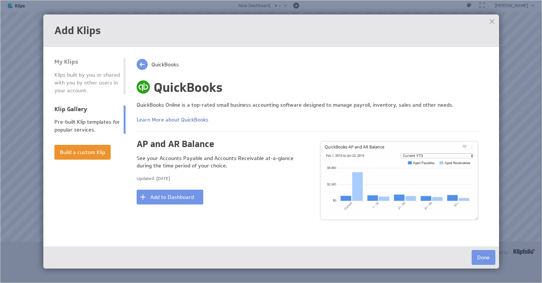
click at [141, 67] on span at bounding box center [142, 64] width 11 height 11
select select "finance"
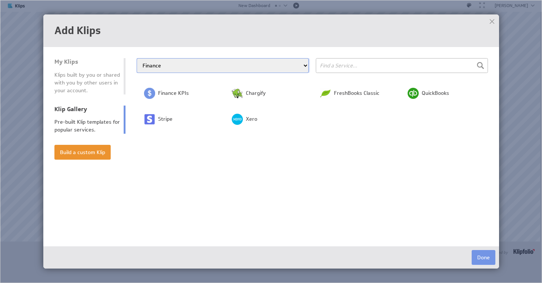
click at [156, 94] on td "Finance KPIs" at bounding box center [181, 93] width 88 height 26
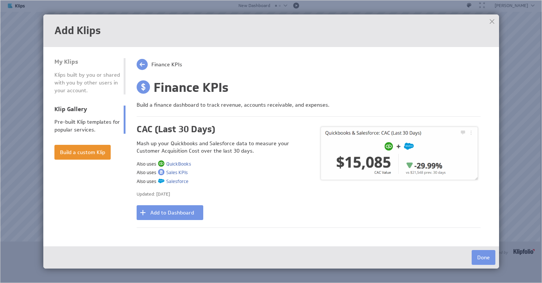
click at [492, 21] on div at bounding box center [491, 21] width 11 height 11
click at [158, 63] on span "Finance KPIs" at bounding box center [166, 64] width 31 height 7
click at [140, 64] on span at bounding box center [142, 64] width 11 height 11
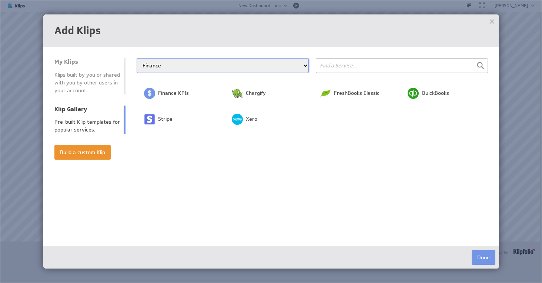
click at [185, 68] on select "All Categories Advertising Cloud Storage Customer Support Dashboard Gallery Dat…" at bounding box center [223, 65] width 172 height 15
select select "all"
click at [137, 58] on select "All Categories Advertising Cloud Storage Customer Support Dashboard Gallery Dat…" at bounding box center [223, 65] width 172 height 15
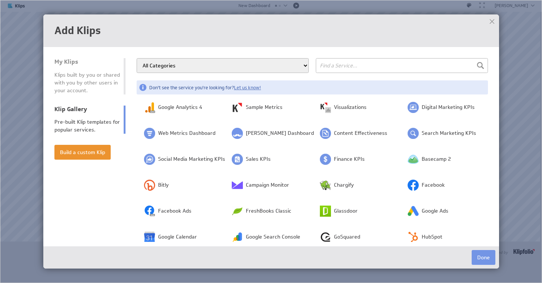
click at [344, 68] on input "text" at bounding box center [402, 65] width 172 height 15
type input "revenue per employee"
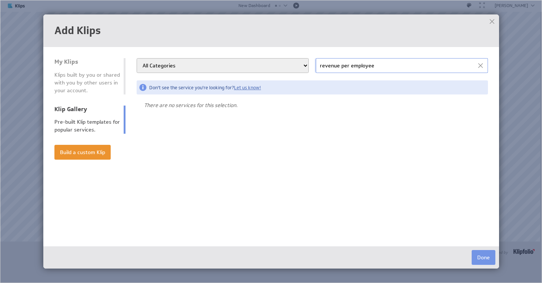
drag, startPoint x: 380, startPoint y: 68, endPoint x: 98, endPoint y: 92, distance: 282.2
click at [119, 92] on tr "My Klips Klips built by you or shared with you by other users in your account. …" at bounding box center [270, 150] width 433 height 184
click at [162, 65] on select "All Categories Advertising Cloud Storage Customer Support Dashboard Gallery Dat…" at bounding box center [223, 65] width 172 height 15
click at [137, 58] on select "All Categories Advertising Cloud Storage Customer Support Dashboard Gallery Dat…" at bounding box center [223, 65] width 172 height 15
click at [480, 66] on div at bounding box center [480, 65] width 11 height 11
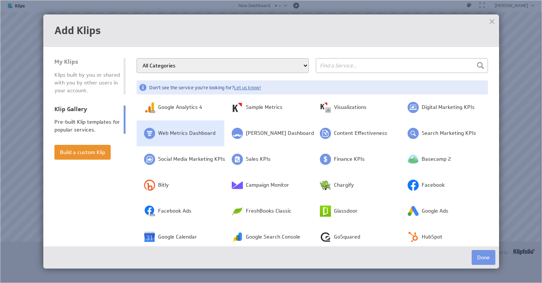
click at [179, 133] on span "Web Metrics Dashboard" at bounding box center [186, 132] width 57 height 7
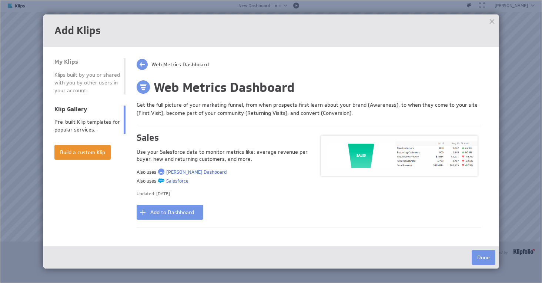
click at [491, 22] on div at bounding box center [491, 21] width 11 height 11
click at [142, 65] on span at bounding box center [142, 64] width 11 height 11
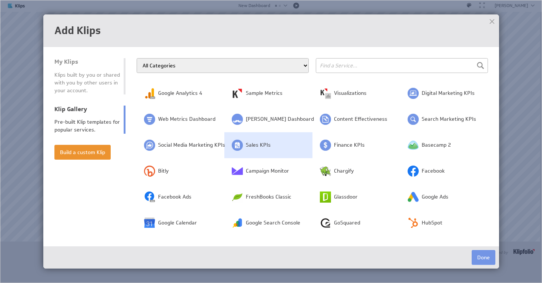
click at [255, 139] on td "Sales KPIs" at bounding box center [268, 145] width 88 height 26
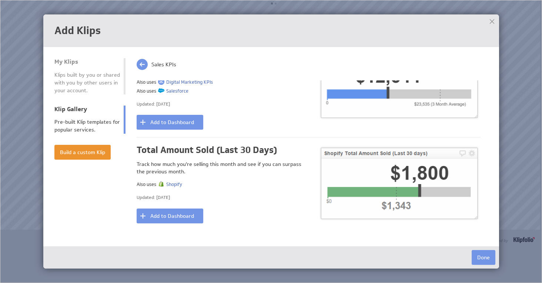
scroll to position [854, 0]
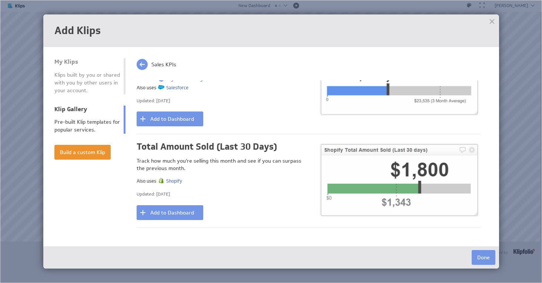
click at [150, 62] on div "Sales KPIs" at bounding box center [157, 64] width 40 height 12
click at [144, 61] on span at bounding box center [142, 64] width 11 height 11
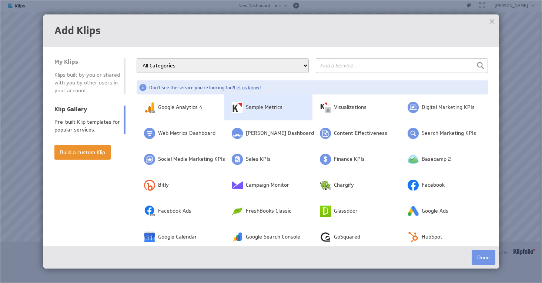
click at [280, 110] on span "Sample Metrics" at bounding box center [264, 107] width 37 height 7
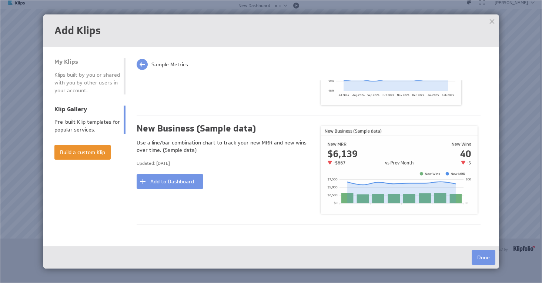
scroll to position [1073, 0]
click at [181, 174] on button "Add to Dashboard" at bounding box center [170, 181] width 67 height 15
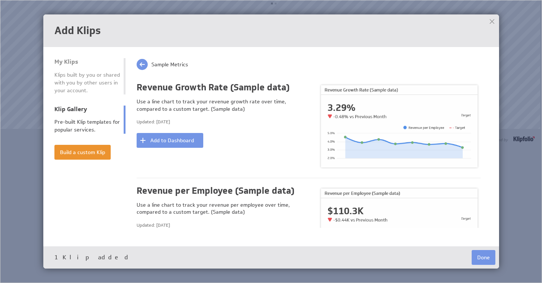
scroll to position [1517, 0]
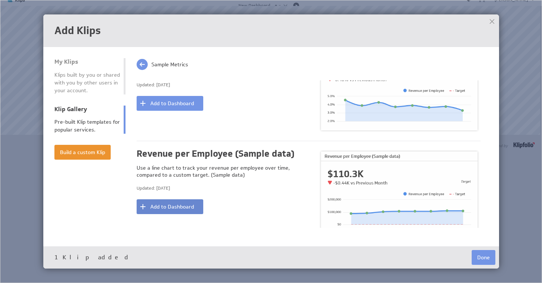
click at [189, 199] on button "Add to Dashboard" at bounding box center [170, 206] width 67 height 15
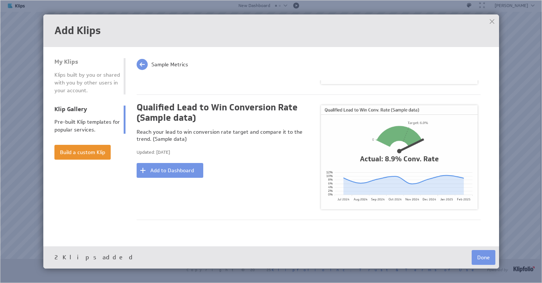
scroll to position [1221, 0]
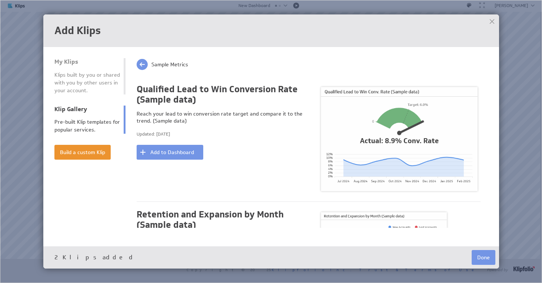
click at [494, 19] on div at bounding box center [491, 21] width 11 height 11
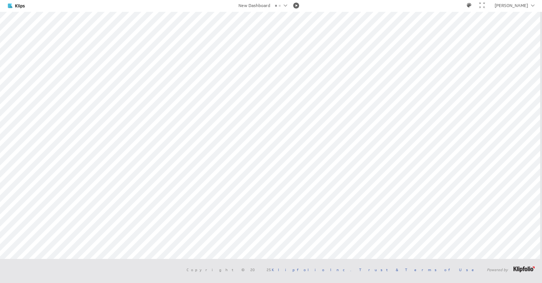
click at [283, 4] on div at bounding box center [285, 5] width 4 height 4
click at [195, 27] on div "New Dashboard" at bounding box center [230, 29] width 111 height 12
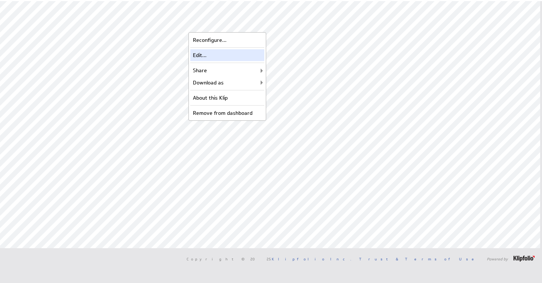
click at [217, 53] on div "Edit..." at bounding box center [227, 55] width 74 height 12
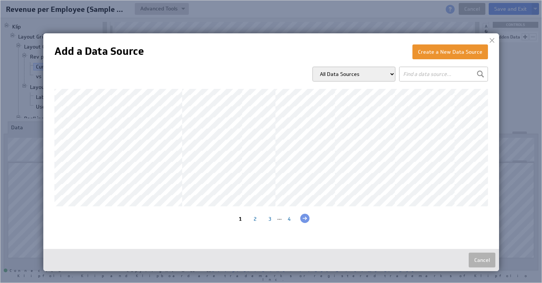
scroll to position [112, 0]
click at [490, 45] on div at bounding box center [491, 40] width 11 height 11
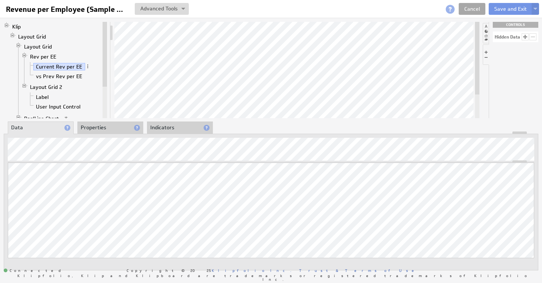
click at [469, 5] on link "Cancel" at bounding box center [471, 9] width 27 height 12
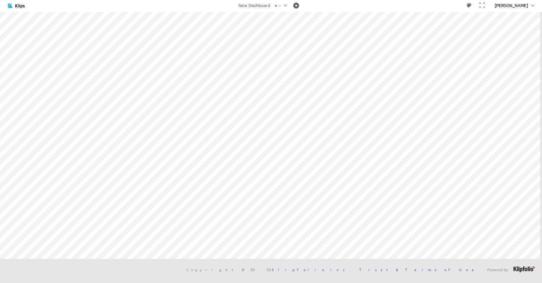
click at [518, 5] on div "[PERSON_NAME]" at bounding box center [510, 5] width 33 height 4
click at [505, 19] on div "Account" at bounding box center [519, 17] width 37 height 12
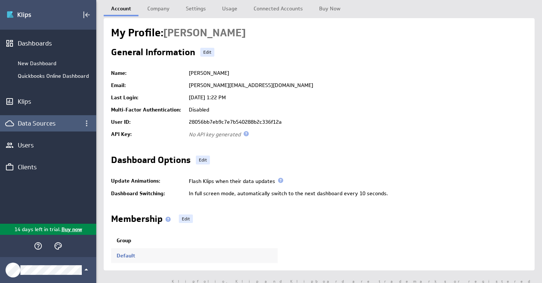
click at [38, 121] on div "Data Sources" at bounding box center [48, 123] width 61 height 8
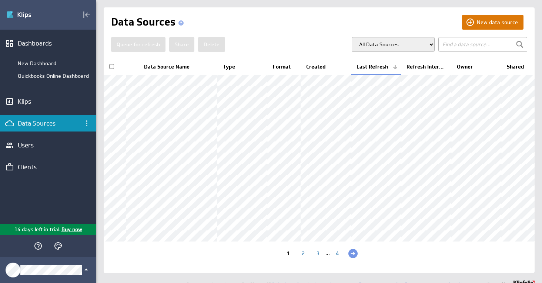
click at [484, 25] on button "New data source" at bounding box center [492, 22] width 61 height 15
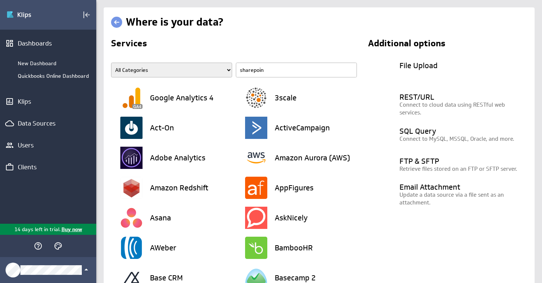
type input "sharepoint"
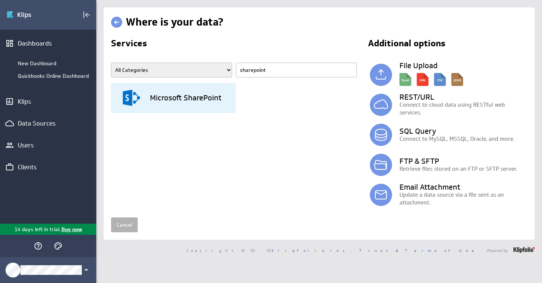
click at [177, 96] on h3 "Microsoft SharePoint" at bounding box center [185, 97] width 71 height 7
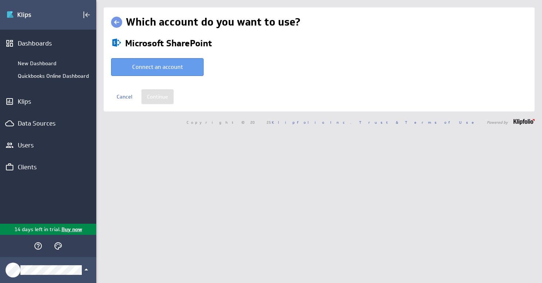
click at [168, 66] on button "Connect an account" at bounding box center [157, 67] width 92 height 18
type input "Lindsey @ Microsoft created Oct 01, 2025 at 3:59 PM EDT"
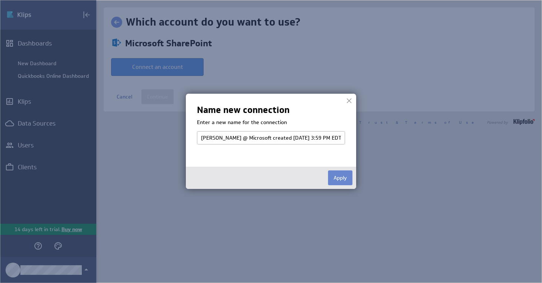
click at [343, 179] on button "Apply" at bounding box center [340, 177] width 24 height 15
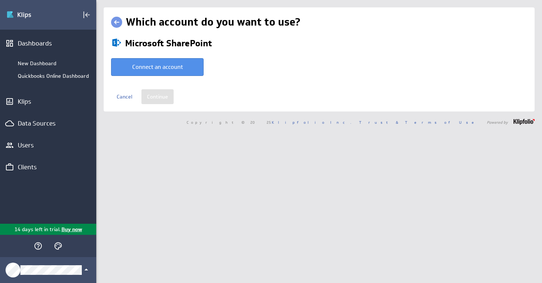
select select "907a9e3db94c577b0dd98150aa5bdb6f"
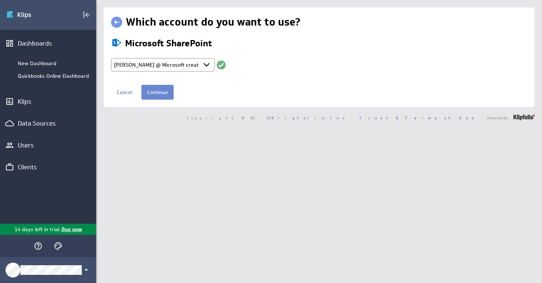
click at [162, 94] on input "Continue" at bounding box center [157, 92] width 32 height 15
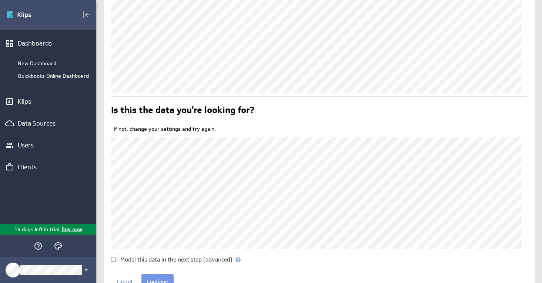
scroll to position [199, 0]
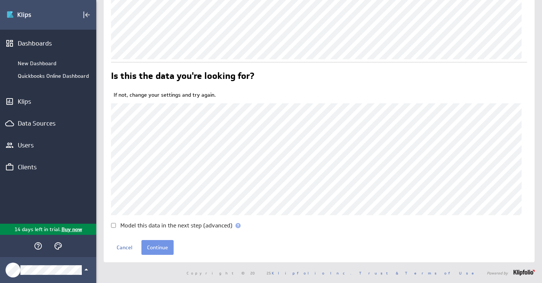
click at [115, 225] on input "Model this data in the next step (advanced)" at bounding box center [113, 225] width 5 height 5
checkbox input "true"
click at [162, 246] on input "Continue" at bounding box center [157, 247] width 32 height 15
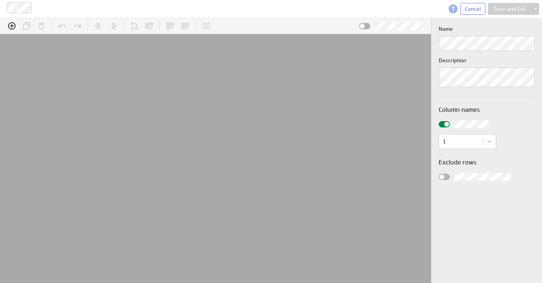
scroll to position [23, 462]
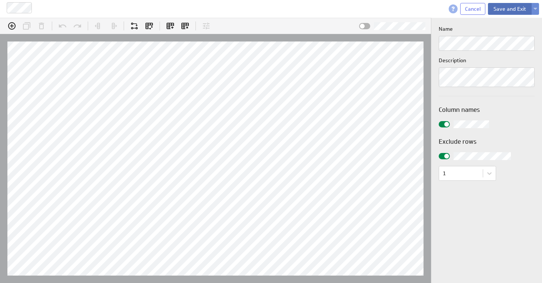
click at [511, 10] on button "Save and Exit" at bounding box center [510, 9] width 44 height 12
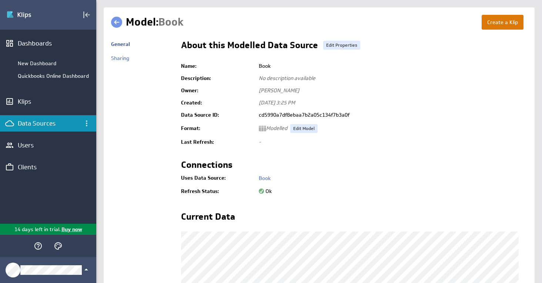
click at [493, 25] on button "Create a Klip" at bounding box center [502, 22] width 42 height 15
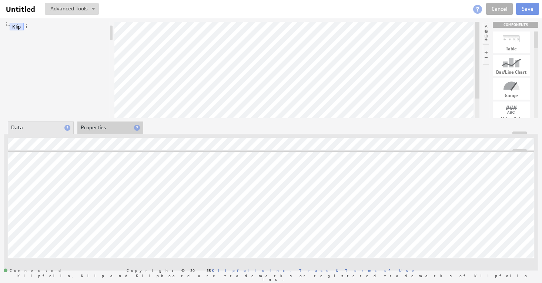
click at [509, 41] on div at bounding box center [510, 39] width 37 height 12
drag, startPoint x: 514, startPoint y: 41, endPoint x: 273, endPoint y: 73, distance: 242.6
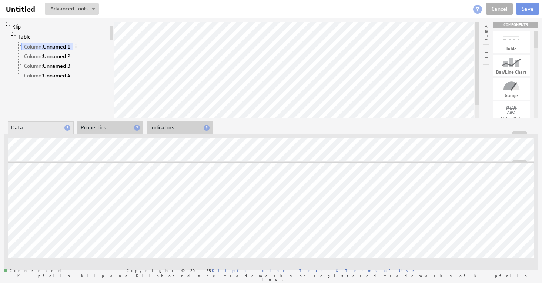
click at [516, 90] on div at bounding box center [510, 86] width 37 height 12
drag, startPoint x: 511, startPoint y: 88, endPoint x: 256, endPoint y: 90, distance: 254.6
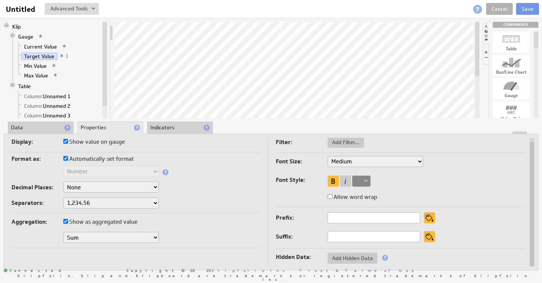
click at [169, 125] on li "Indicators" at bounding box center [180, 127] width 66 height 13
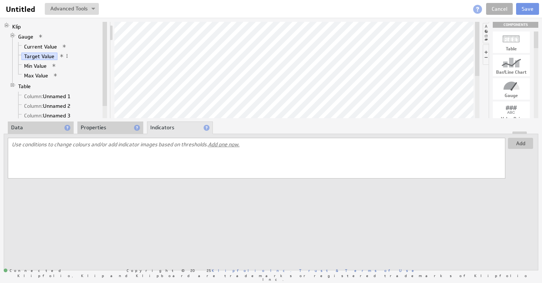
click at [113, 130] on li "Properties" at bounding box center [110, 127] width 66 height 13
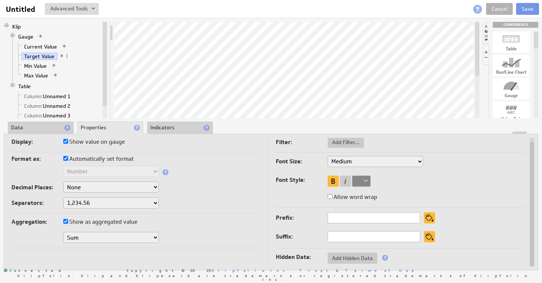
click at [135, 268] on div "Display: Show value on gauge Format as: Automatically set format Text Number Cu…" at bounding box center [271, 202] width 534 height 137
click at [64, 158] on input "Automatically set format" at bounding box center [65, 158] width 5 height 5
checkbox input "false"
click at [75, 172] on select "Text Number Currency Percentage Date / Time Duration" at bounding box center [110, 171] width 95 height 11
click at [63, 166] on select "Text Number Currency Percentage Date / Time Duration" at bounding box center [110, 171] width 95 height 11
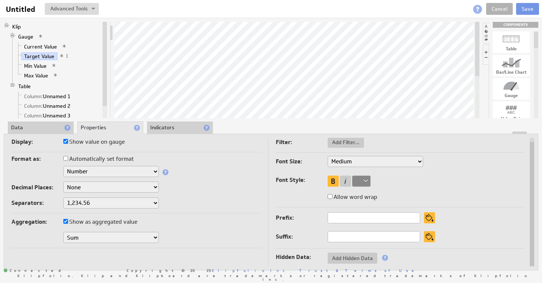
click at [79, 188] on select "None .# (1) .## (2) .### (3) .#### (4)" at bounding box center [110, 186] width 95 height 11
click at [217, 213] on td "Display: Show value on gauge Format as: Automatically set format Text Number Cu…" at bounding box center [139, 200] width 256 height 134
click at [105, 201] on select "1,234.56 1.234,56 1'234.56 1,234/56 1 234,56 1 234-56 1 234.56 1234.56" at bounding box center [110, 202] width 95 height 11
click at [62, 159] on label "Format as:" at bounding box center [37, 159] width 52 height 10
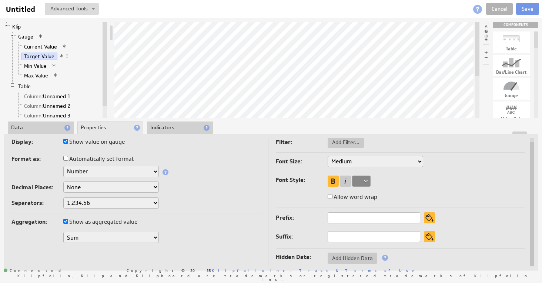
click at [64, 159] on div "Format as: Automatically set format" at bounding box center [135, 160] width 249 height 12
click at [65, 159] on input "Automatically set format" at bounding box center [65, 158] width 5 height 5
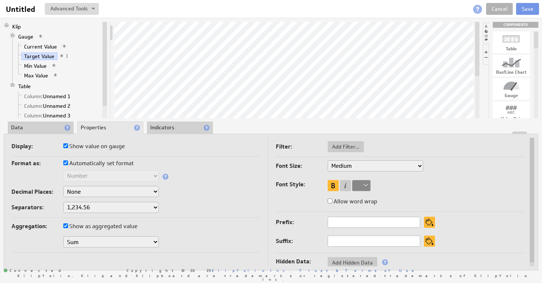
click at [34, 130] on li "Data" at bounding box center [41, 127] width 66 height 13
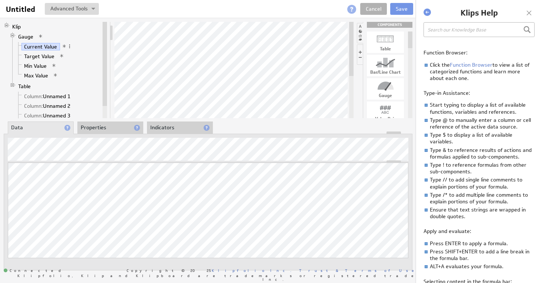
scroll to position [111, 0]
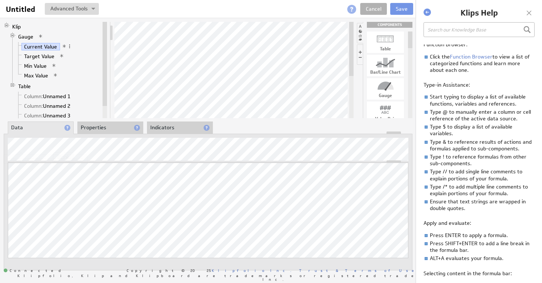
click at [0, 147] on html "Help Untitled Untitled View Klip Source Code Alt+U Create New Variable... Manag…" at bounding box center [271, 141] width 542 height 283
click at [529, 15] on div at bounding box center [528, 12] width 11 height 11
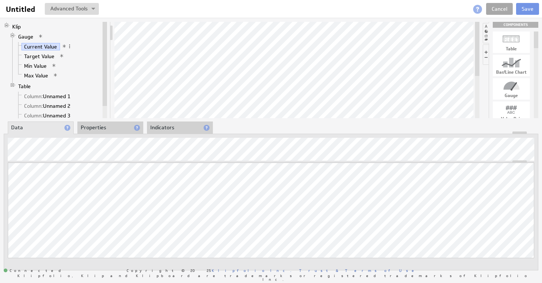
click at [492, 10] on link "Cancel" at bounding box center [499, 9] width 27 height 12
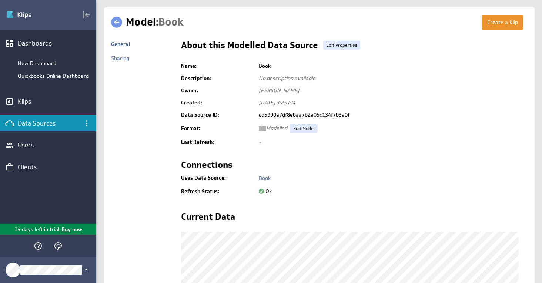
click at [119, 22] on link at bounding box center [116, 22] width 11 height 11
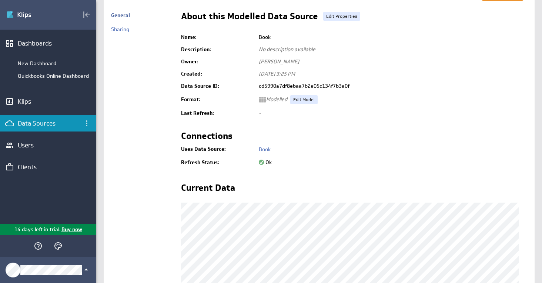
scroll to position [37, 0]
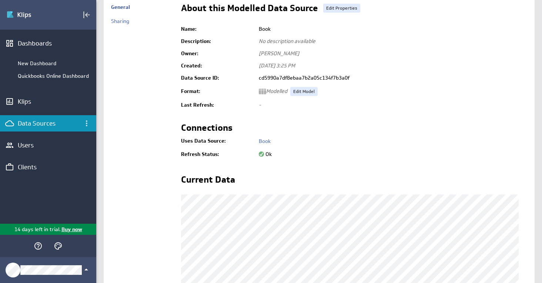
click at [260, 155] on span "Ok" at bounding box center [265, 154] width 13 height 7
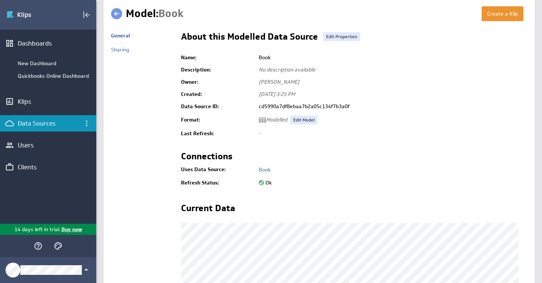
scroll to position [0, 0]
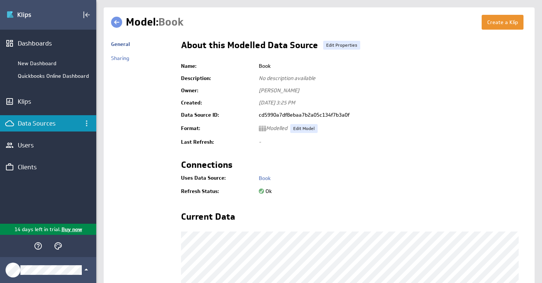
click at [259, 188] on span "Ok" at bounding box center [265, 191] width 13 height 7
click at [117, 26] on link at bounding box center [116, 22] width 11 height 11
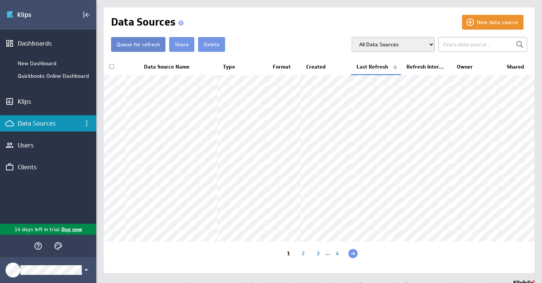
click at [139, 44] on button "Queue for refresh" at bounding box center [138, 44] width 54 height 15
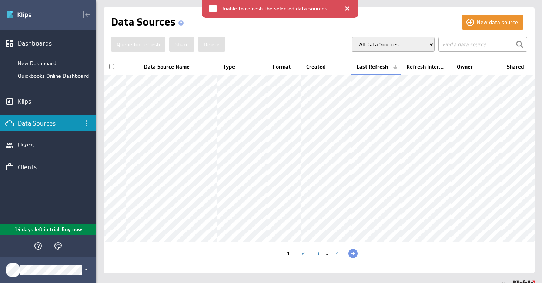
click at [298, 7] on span "Unable to refresh the selected data sources." at bounding box center [274, 9] width 108 height 6
click at [344, 8] on div at bounding box center [346, 8] width 7 height 7
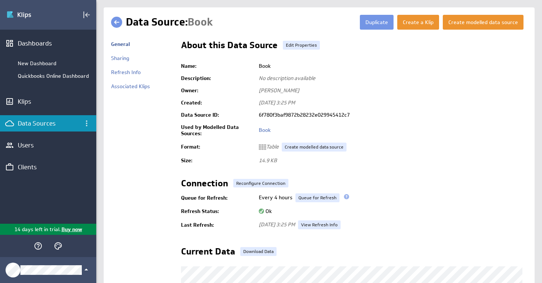
click at [344, 196] on span at bounding box center [346, 196] width 5 height 5
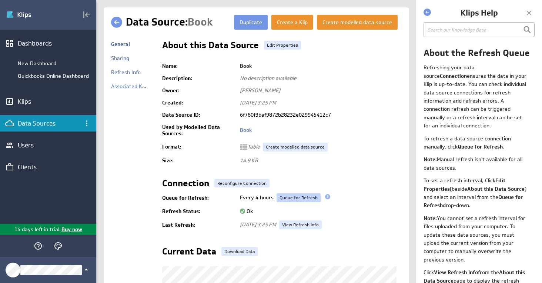
click at [300, 195] on link "Queue for Refresh" at bounding box center [298, 197] width 44 height 9
click at [530, 10] on div at bounding box center [528, 12] width 11 height 11
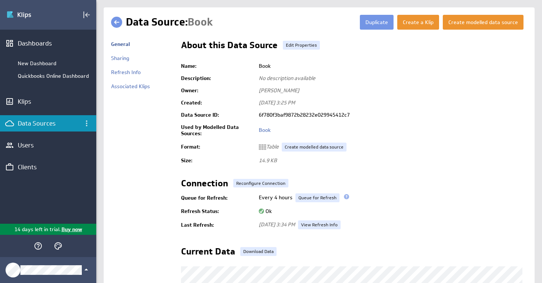
click at [112, 23] on link at bounding box center [116, 22] width 11 height 11
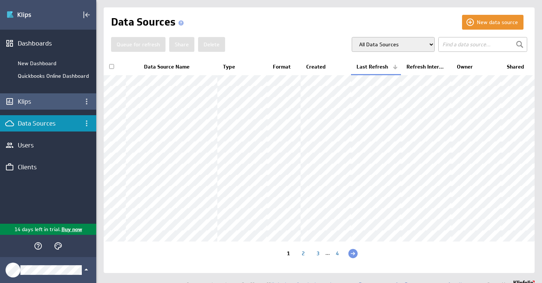
click at [41, 100] on div "Klips" at bounding box center [48, 101] width 61 height 8
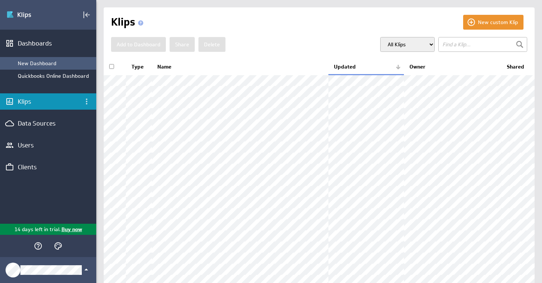
click at [31, 67] on div "New Dashboard" at bounding box center [48, 63] width 96 height 13
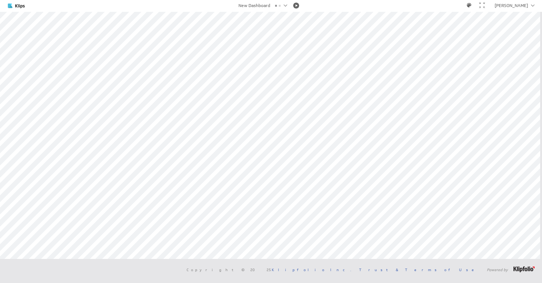
scroll to position [0, 0]
click at [521, 5] on div "[PERSON_NAME]" at bounding box center [510, 5] width 33 height 4
click at [284, 5] on div at bounding box center [285, 5] width 4 height 3
click at [242, 4] on div "New Dashboard" at bounding box center [254, 5] width 32 height 4
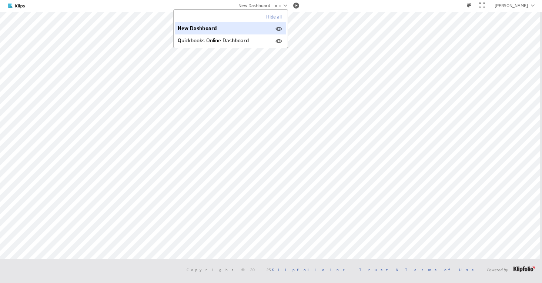
click at [202, 28] on div "New Dashboard" at bounding box center [230, 28] width 111 height 12
click at [19, 6] on img at bounding box center [25, 6] width 36 height 8
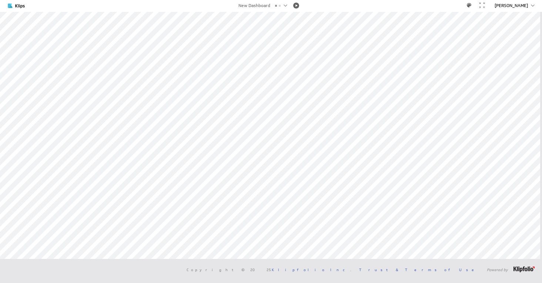
click at [520, 8] on div "[PERSON_NAME]" at bounding box center [510, 5] width 33 height 4
click at [515, 16] on div "Account" at bounding box center [519, 17] width 37 height 12
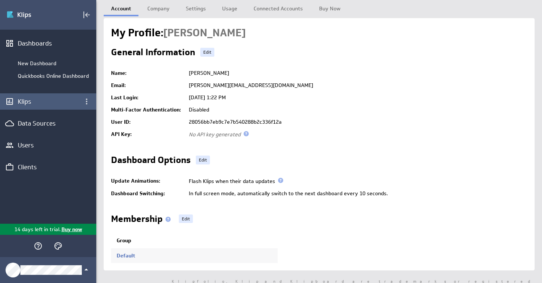
click at [38, 101] on div "Klips" at bounding box center [48, 101] width 61 height 8
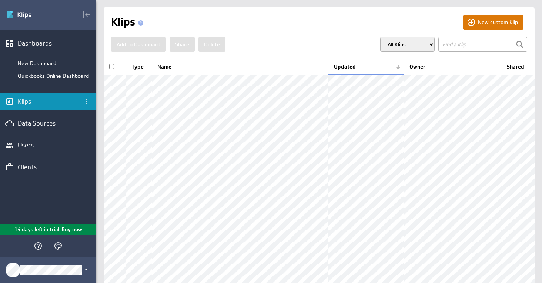
click at [493, 22] on button "New custom Klip" at bounding box center [493, 22] width 60 height 15
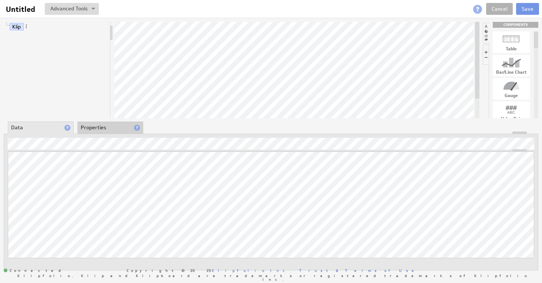
click at [511, 87] on div at bounding box center [510, 86] width 37 height 12
drag, startPoint x: 512, startPoint y: 88, endPoint x: 285, endPoint y: 74, distance: 227.6
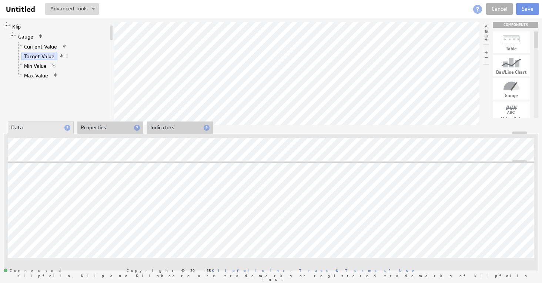
click at [270, 118] on div "Klip Gauge Current Value Target Value Min Value Max Value COMPONENTS Table Bar/…" at bounding box center [271, 146] width 542 height 256
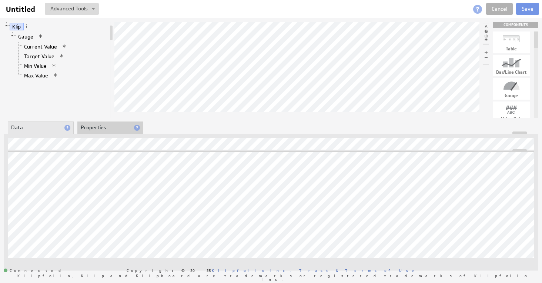
click at [92, 118] on div "Klip Gauge Current Value Target Value Min Value Max Value COMPONENTS Table Bar/…" at bounding box center [271, 146] width 542 height 256
click at [93, 125] on li "Properties" at bounding box center [110, 127] width 66 height 13
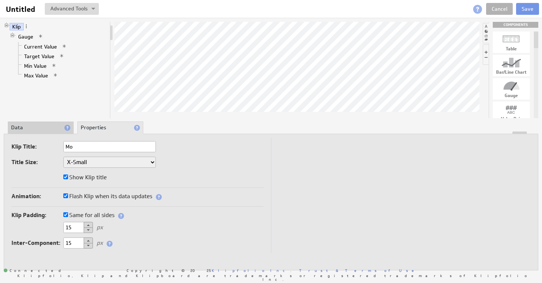
type input "M"
type input "Average MRR Fee"
click at [528, 6] on button "Save" at bounding box center [527, 9] width 23 height 12
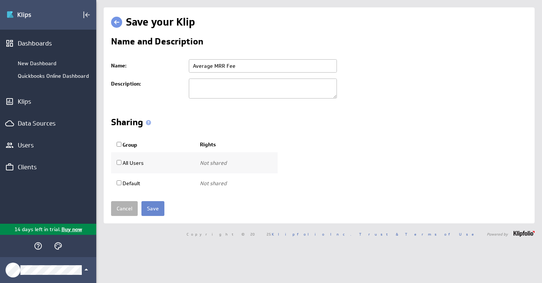
click at [159, 207] on input "Save" at bounding box center [152, 208] width 23 height 15
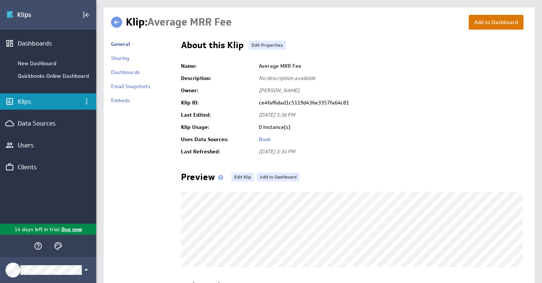
click at [479, 26] on button "Add to Dashboard" at bounding box center [495, 22] width 55 height 15
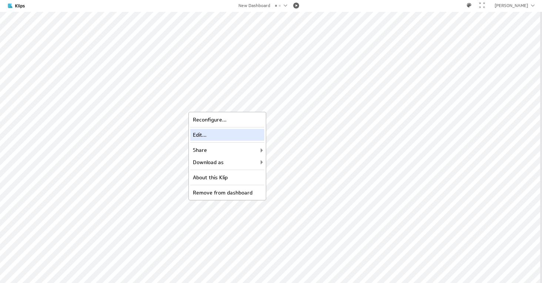
click at [199, 131] on div "Edit..." at bounding box center [227, 135] width 74 height 12
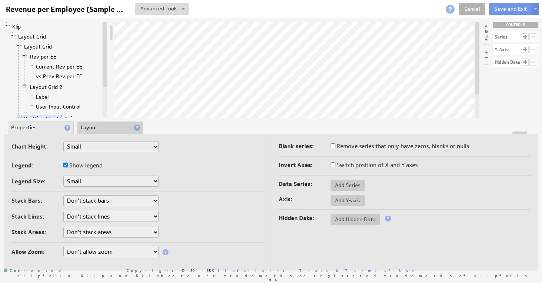
click at [111, 129] on li "Layout" at bounding box center [110, 127] width 66 height 13
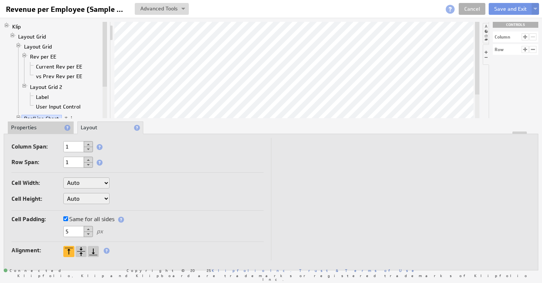
click at [35, 127] on li "Properties" at bounding box center [41, 127] width 66 height 13
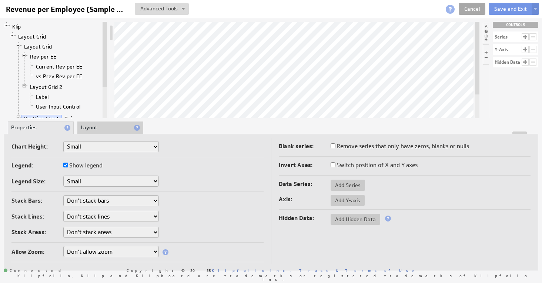
click at [478, 11] on link "Cancel" at bounding box center [471, 9] width 27 height 12
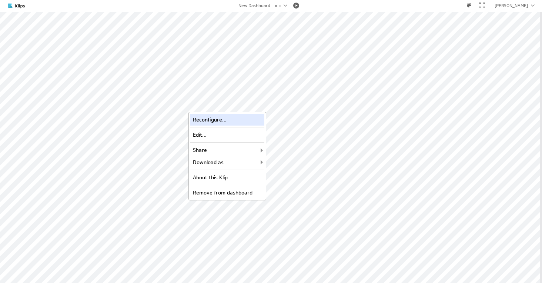
click at [198, 120] on div "Reconfigure..." at bounding box center [227, 120] width 74 height 12
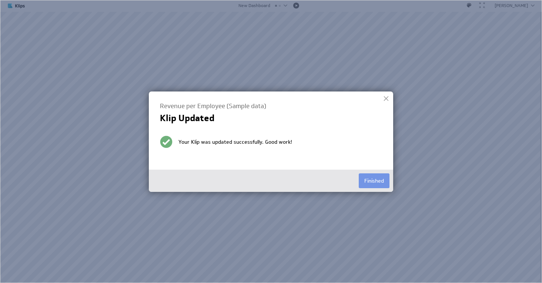
click at [387, 97] on div at bounding box center [385, 98] width 11 height 11
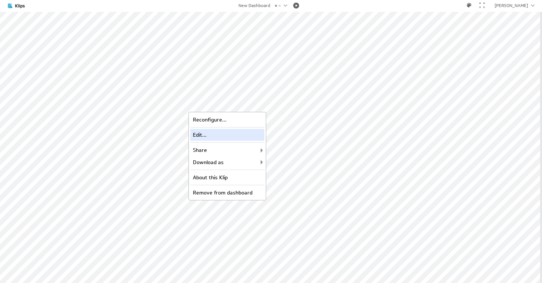
click at [197, 134] on div "Edit..." at bounding box center [227, 135] width 74 height 12
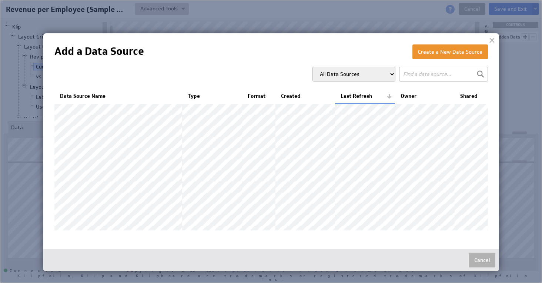
drag, startPoint x: 492, startPoint y: 39, endPoint x: 488, endPoint y: 40, distance: 4.0
click at [492, 39] on div at bounding box center [491, 40] width 11 height 11
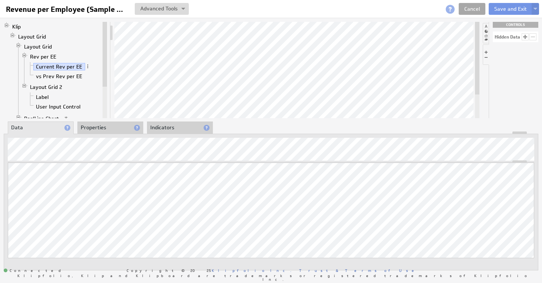
click at [474, 7] on link "Cancel" at bounding box center [471, 9] width 27 height 12
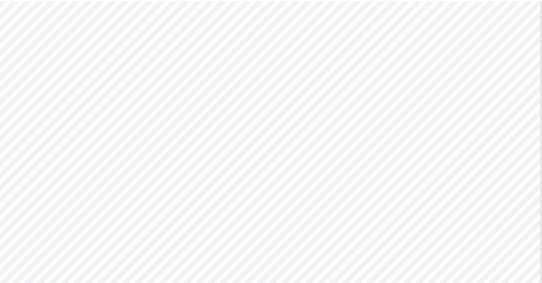
scroll to position [17, 0]
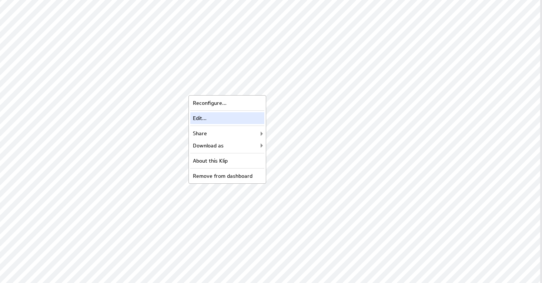
click at [201, 117] on div "Edit..." at bounding box center [227, 118] width 74 height 12
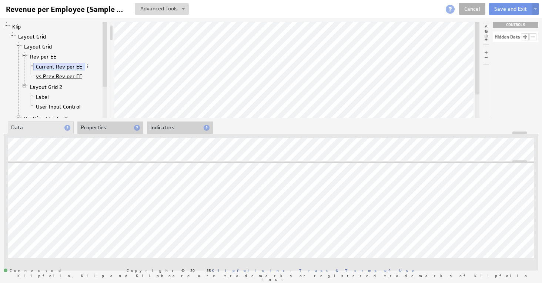
click at [66, 77] on link "vs Prev Rev per EE" at bounding box center [59, 76] width 52 height 7
click at [63, 68] on link "Current Rev per EE" at bounding box center [59, 66] width 52 height 7
click at [61, 77] on link "vs Prev Rev per EE" at bounding box center [59, 76] width 52 height 7
click at [472, 6] on link "Cancel" at bounding box center [471, 9] width 27 height 12
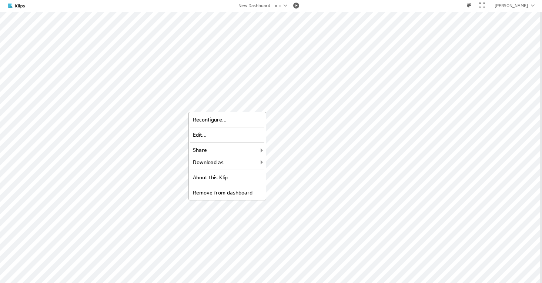
click at [260, 9] on div "New Dashboard [PERSON_NAME]" at bounding box center [271, 6] width 542 height 12
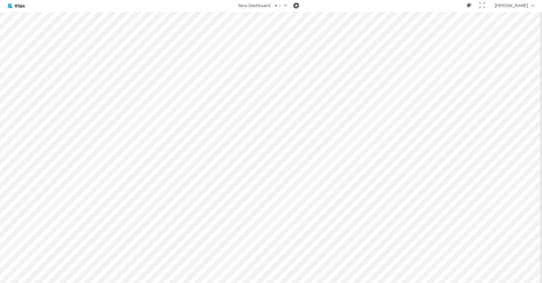
click at [258, 5] on div "New Dashboard" at bounding box center [254, 5] width 32 height 4
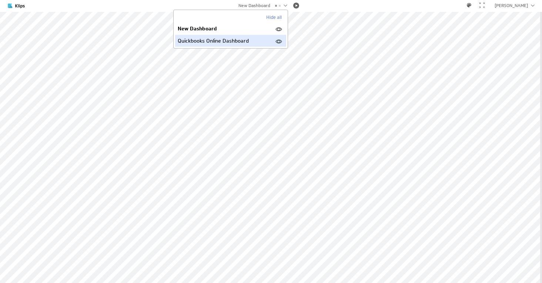
click at [203, 41] on div "Quickbooks Online Dashboard" at bounding box center [230, 41] width 111 height 12
click at [150, 9] on div "Quickbooks Online Dashboard [PERSON_NAME]" at bounding box center [271, 6] width 542 height 12
